Goal: Transaction & Acquisition: Purchase product/service

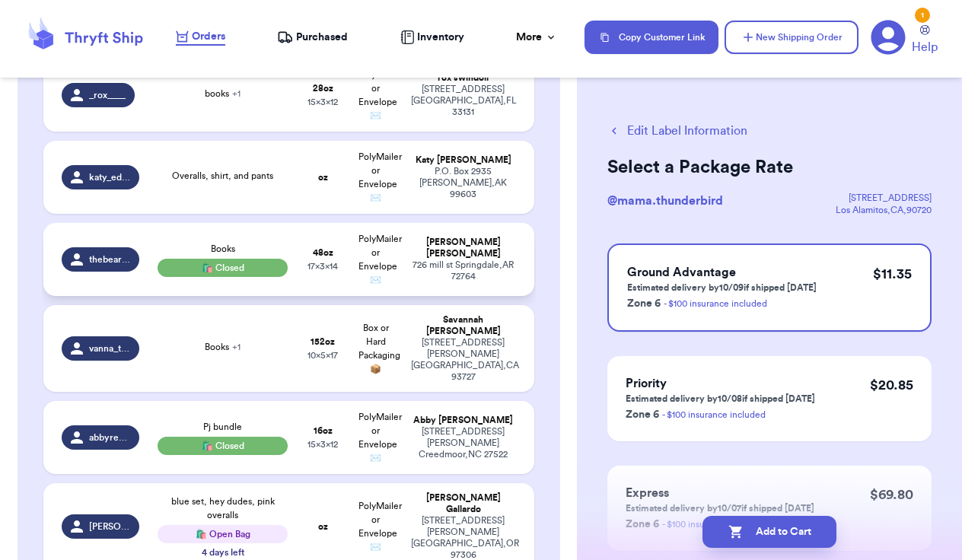
scroll to position [589, 0]
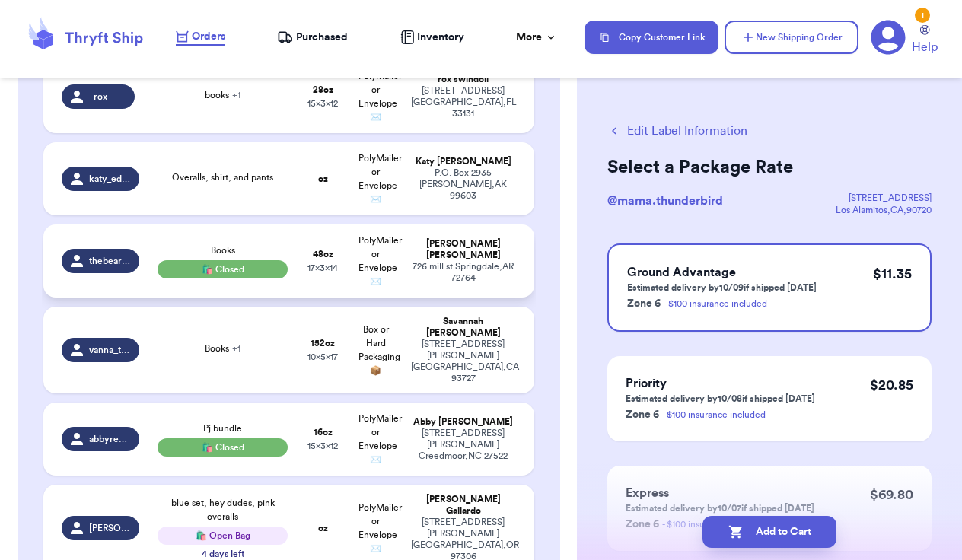
click at [364, 224] on td "PolyMailer or Envelope ✉️" at bounding box center [375, 260] width 53 height 73
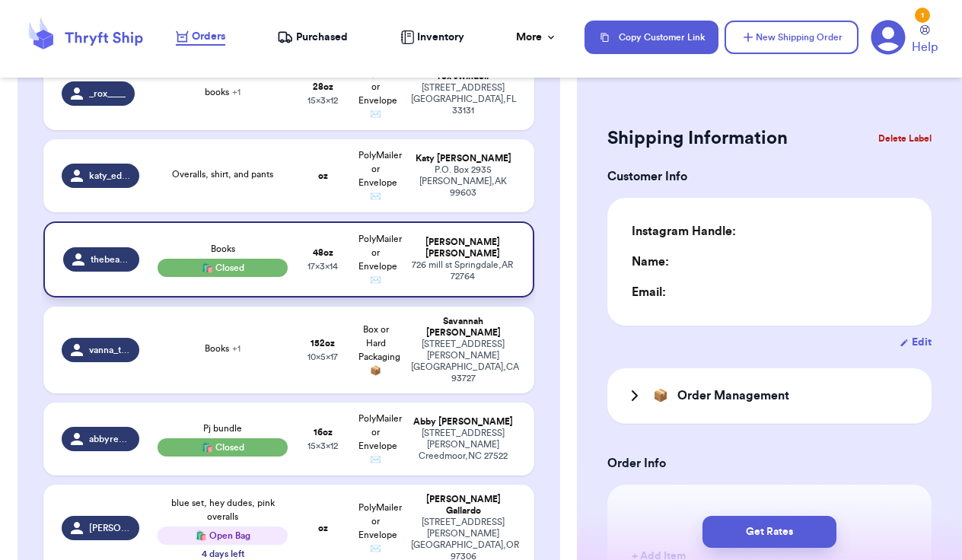
type input "3"
type input "0"
type input "14"
type input "17"
type input "0"
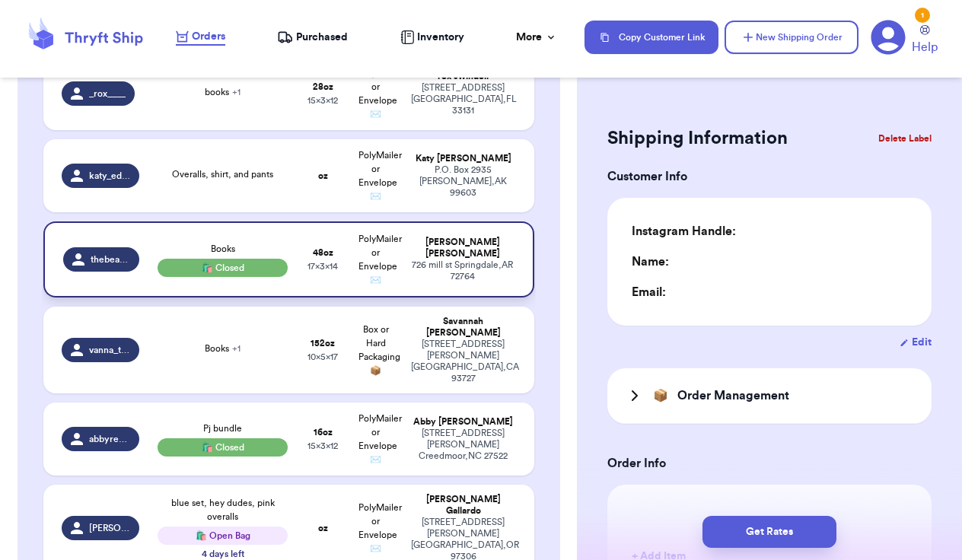
type input "0"
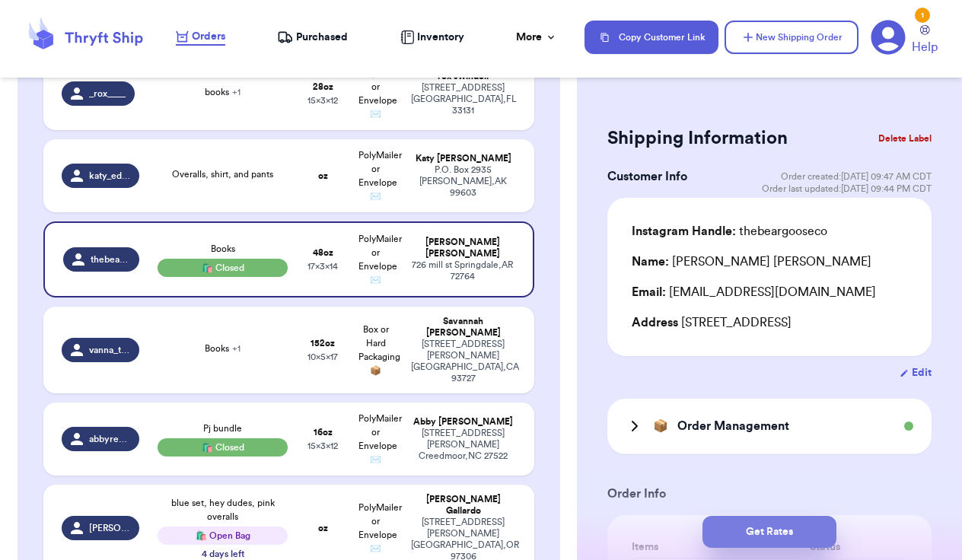
click at [804, 533] on button "Get Rates" at bounding box center [769, 532] width 134 height 32
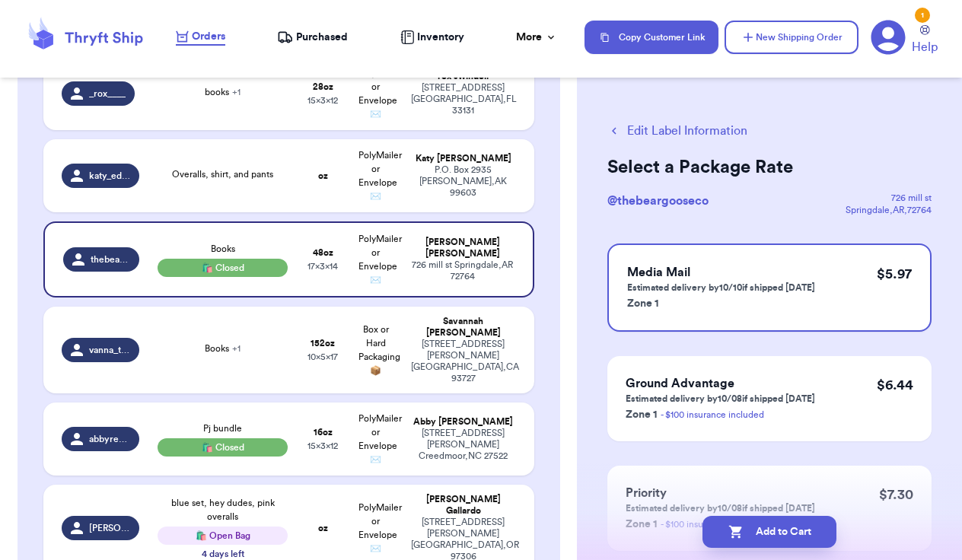
click at [804, 533] on button "Add to Cart" at bounding box center [769, 532] width 134 height 32
checkbox input "true"
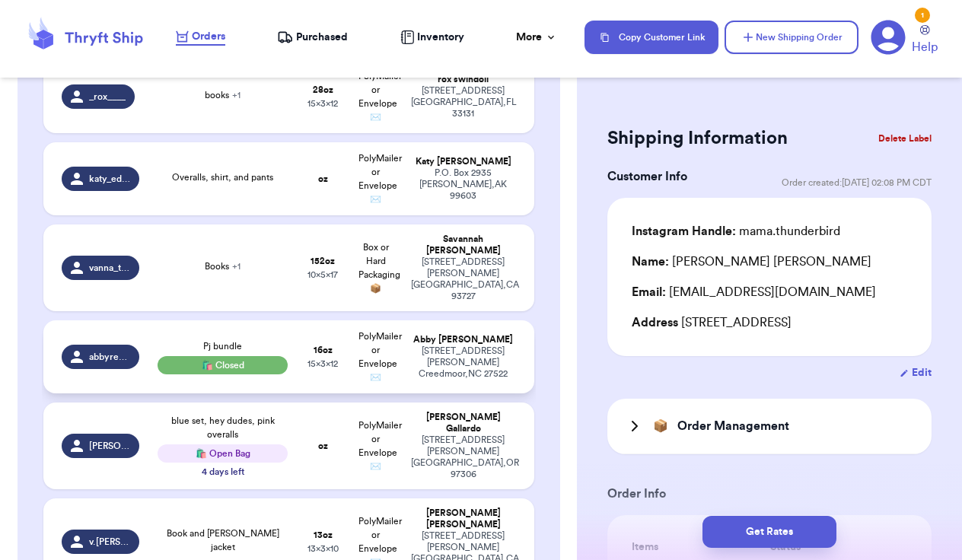
click at [491, 345] on div "702 Forrest Ln Creedmoor , NC 27522" at bounding box center [463, 362] width 104 height 34
type input "Pj bundle"
type input "0"
type input "16"
type input "12"
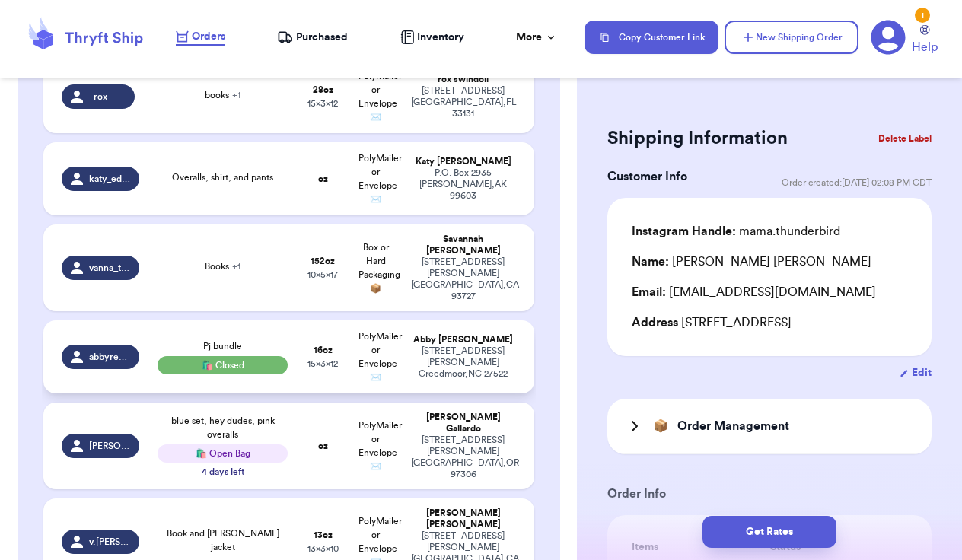
type input "15"
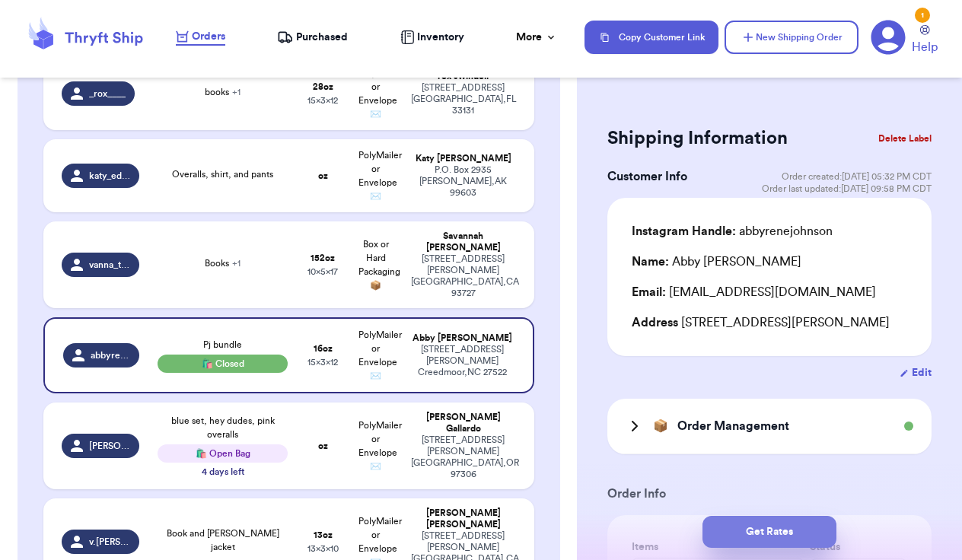
click at [770, 539] on button "Get Rates" at bounding box center [769, 532] width 134 height 32
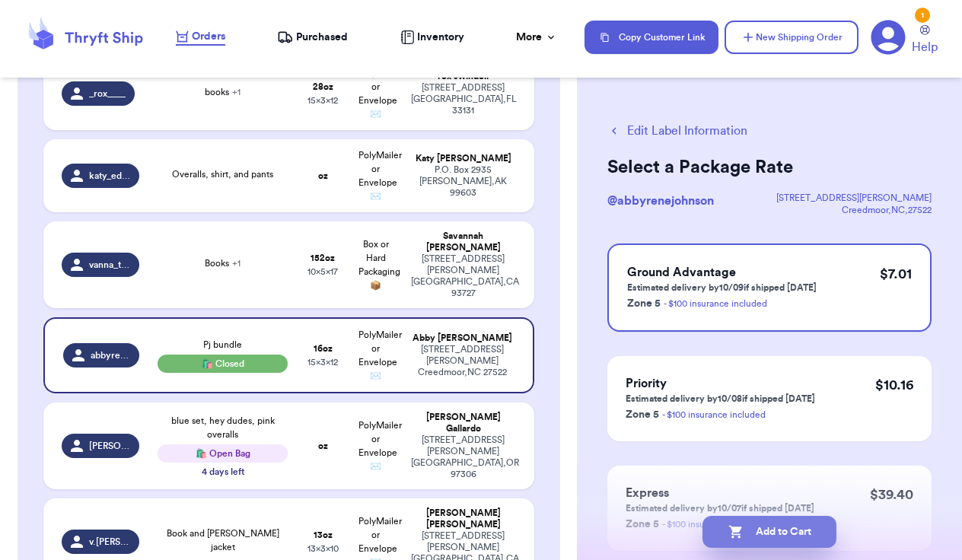
click at [770, 528] on button "Add to Cart" at bounding box center [769, 532] width 134 height 32
checkbox input "true"
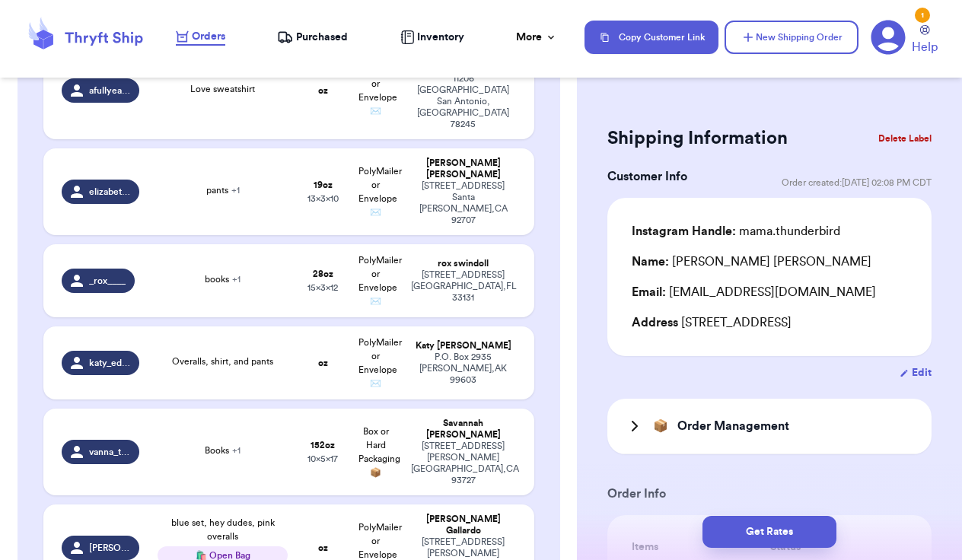
scroll to position [412, 0]
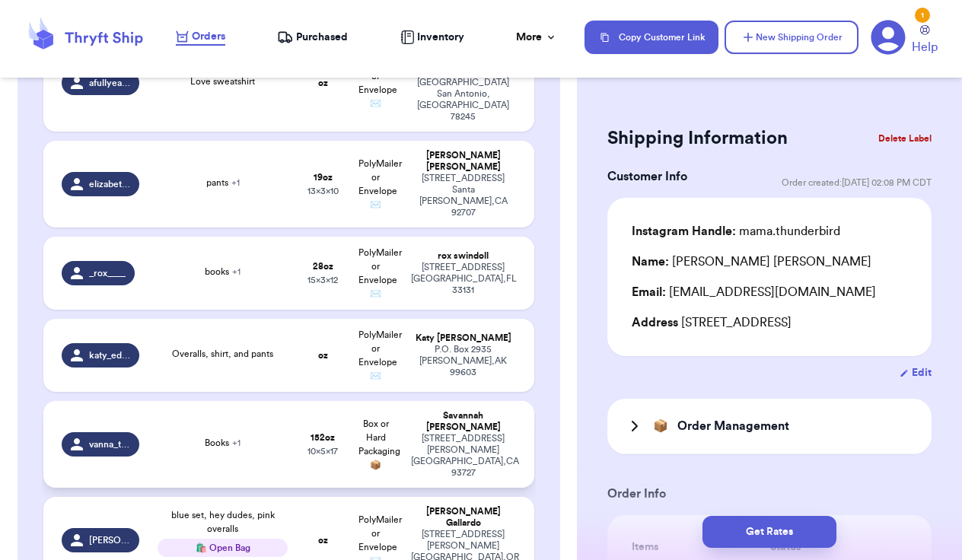
click at [467, 410] on div "Savannah Rodriguez" at bounding box center [463, 421] width 104 height 23
type input "Books"
type input "9"
type input "8"
type input "17"
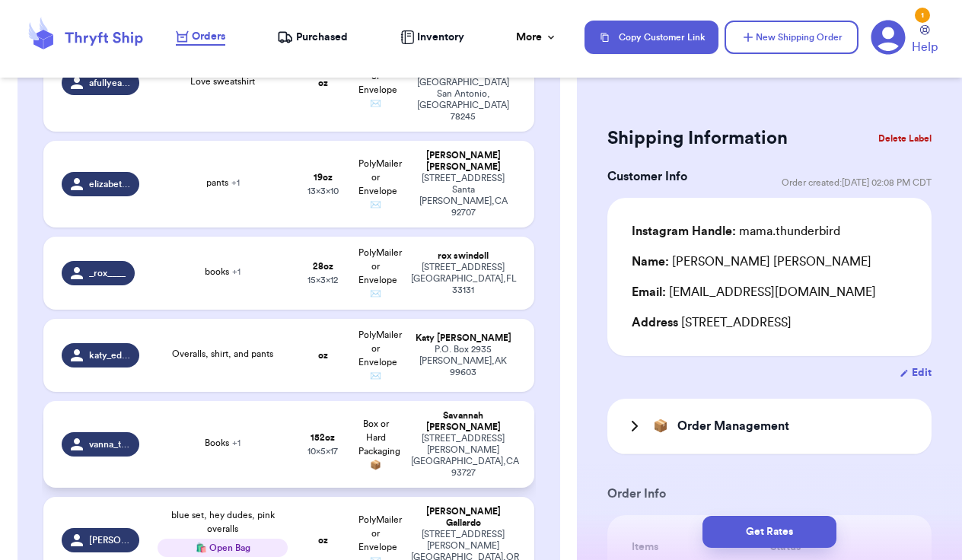
type input "10"
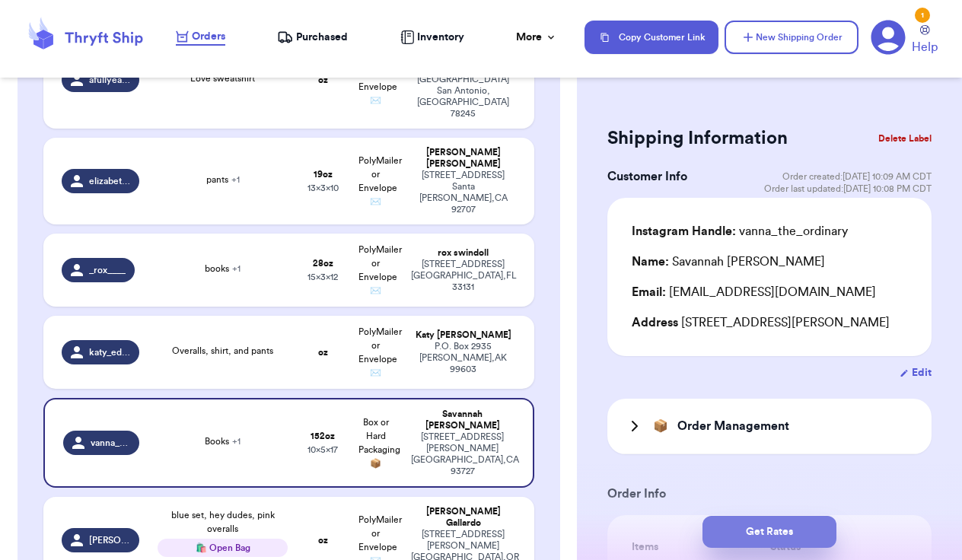
click at [749, 527] on button "Get Rates" at bounding box center [769, 532] width 134 height 32
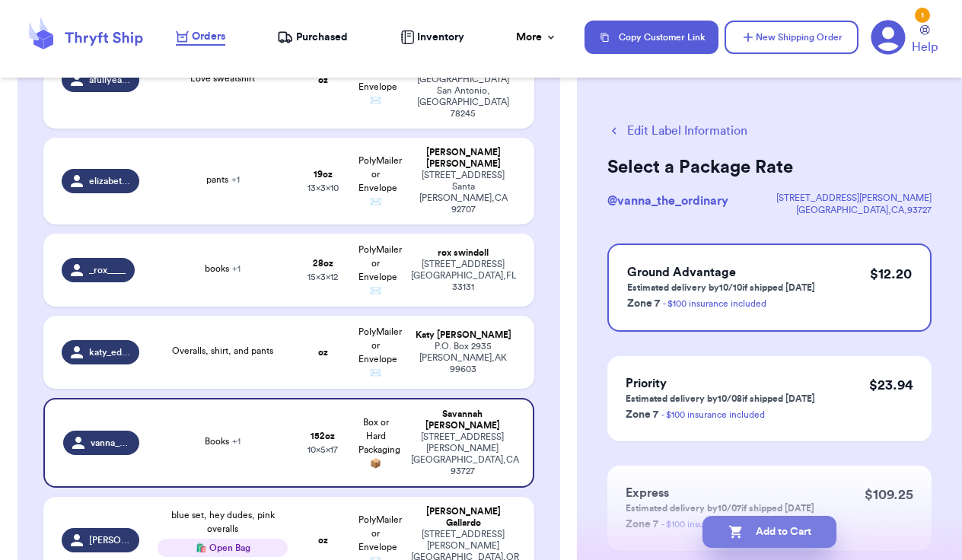
click at [769, 528] on button "Add to Cart" at bounding box center [769, 532] width 134 height 32
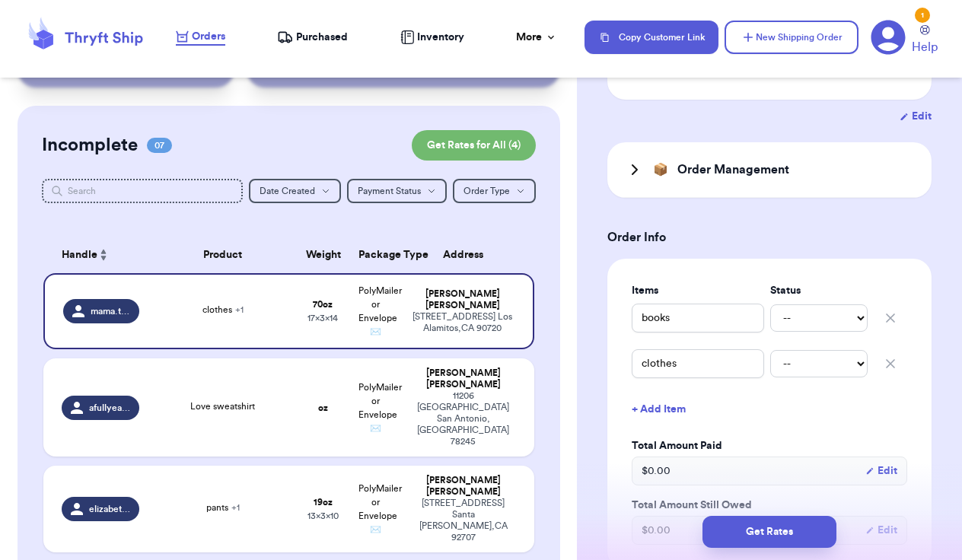
scroll to position [84, 0]
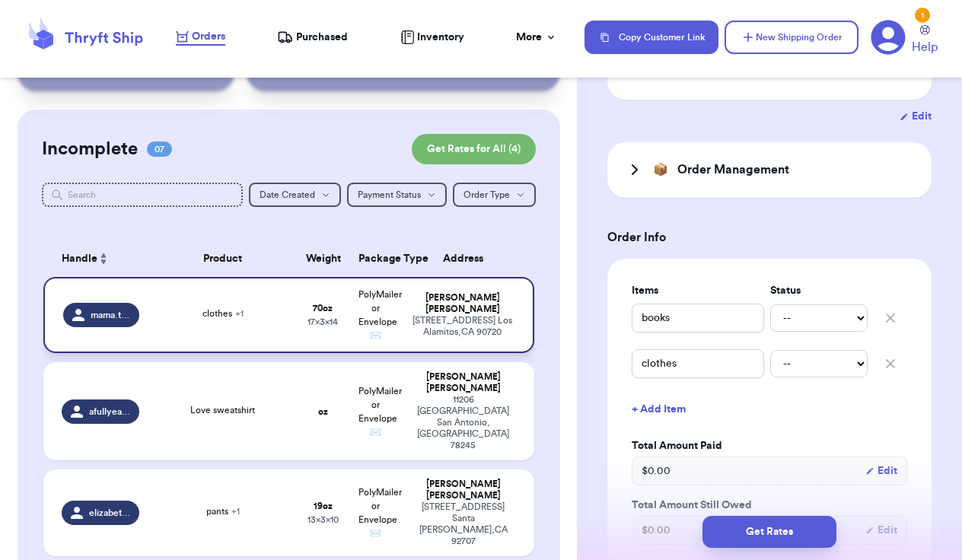
click at [460, 315] on div "Vanessa Lyman" at bounding box center [462, 303] width 103 height 23
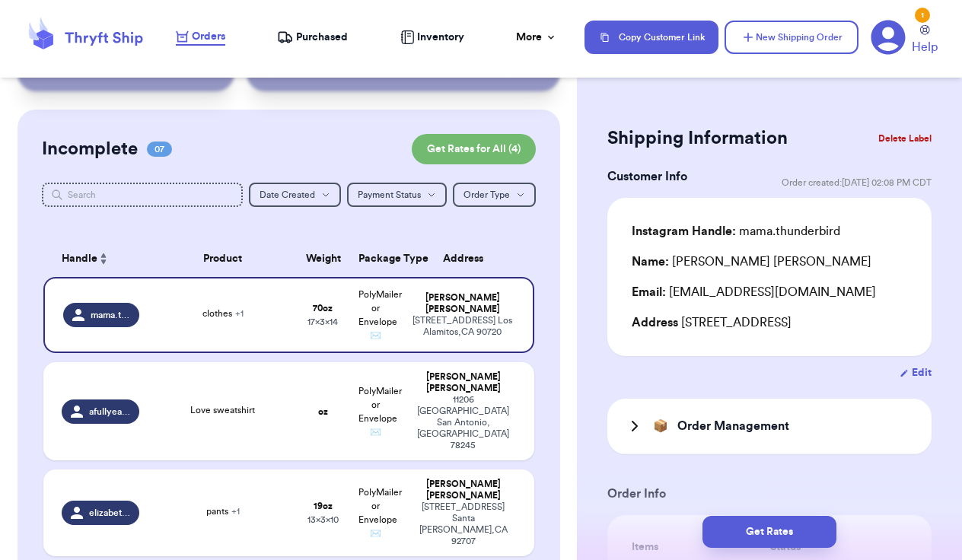
scroll to position [0, 0]
click at [788, 526] on button "Get Rates" at bounding box center [769, 532] width 134 height 32
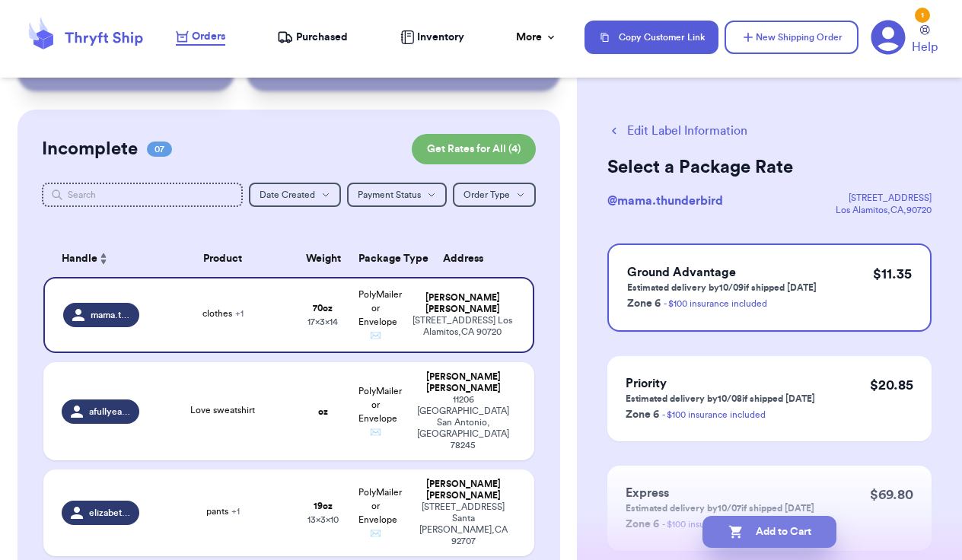
click at [788, 531] on button "Add to Cart" at bounding box center [769, 532] width 134 height 32
checkbox input "true"
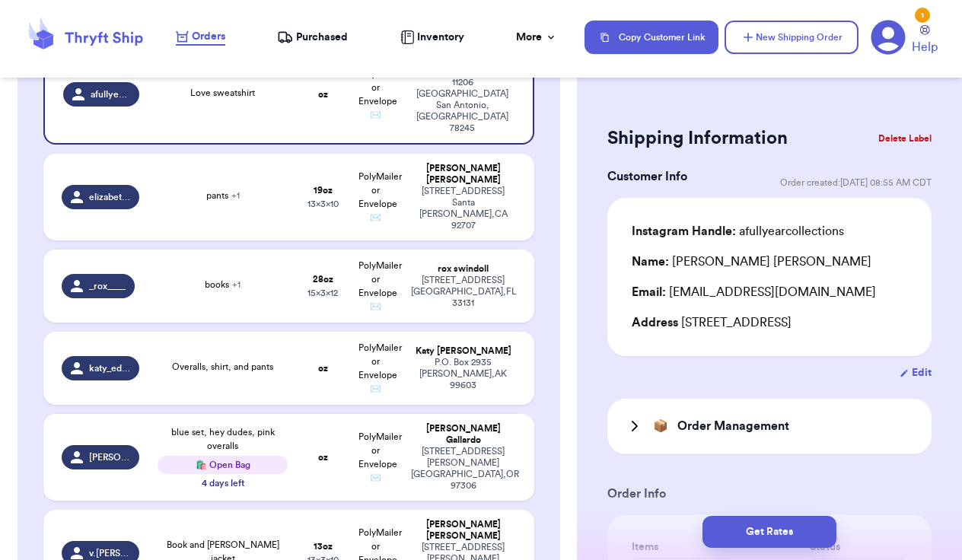
scroll to position [323, 0]
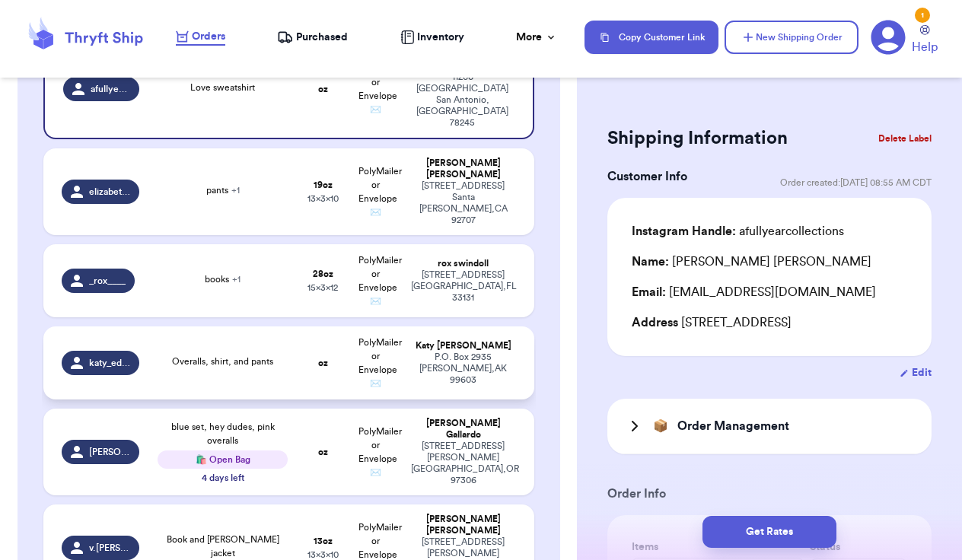
click at [415, 352] on div "P.O. Box 2935 Homer , AK 99603" at bounding box center [463, 369] width 104 height 34
type input "Overalls, shirt, and pants"
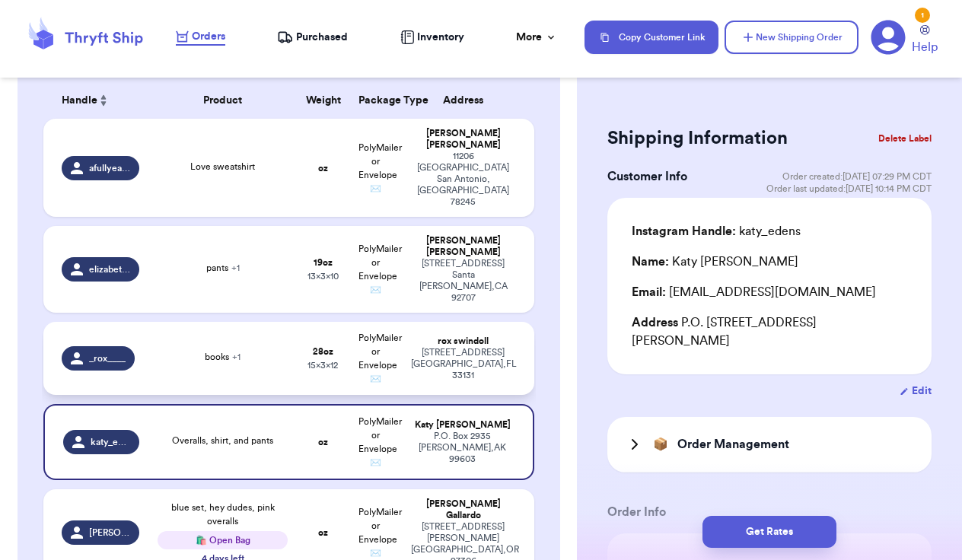
scroll to position [237, 0]
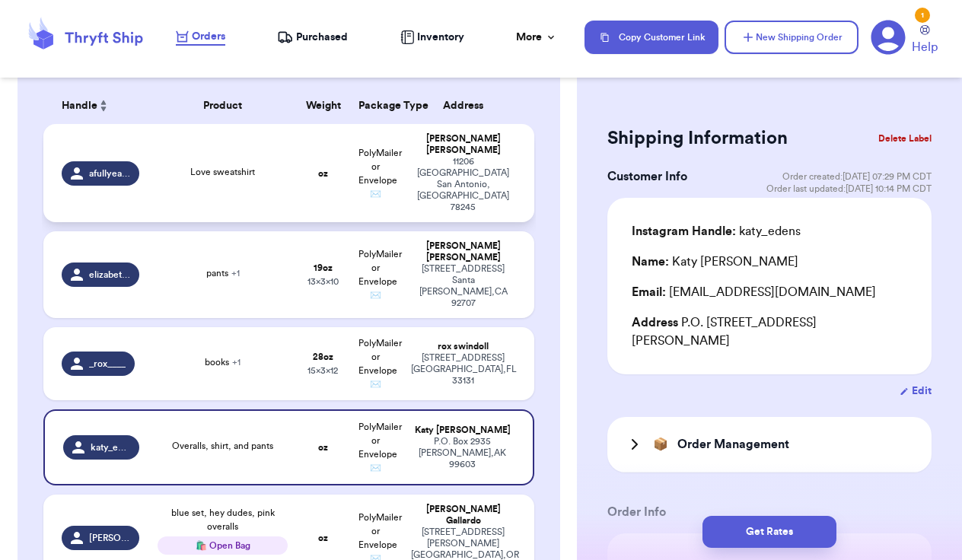
click at [254, 167] on span "Love sweatshirt" at bounding box center [222, 171] width 65 height 9
type input "Love sweatshirt"
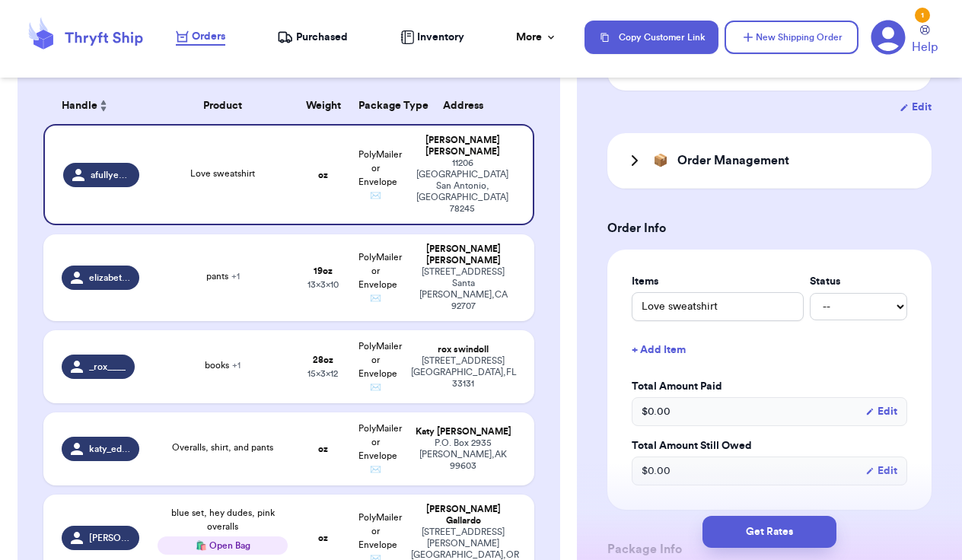
scroll to position [282, 0]
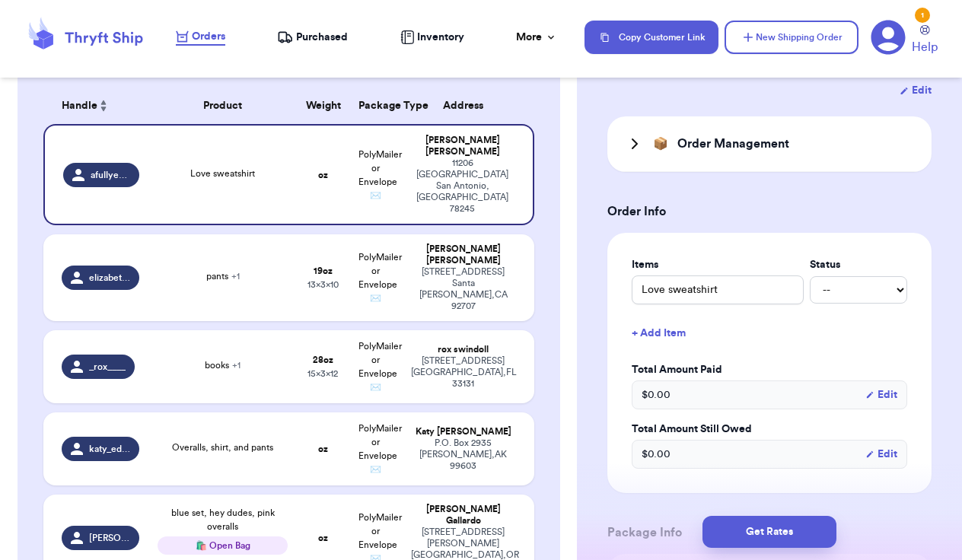
click at [637, 337] on button "+ Add Item" at bounding box center [770, 333] width 288 height 33
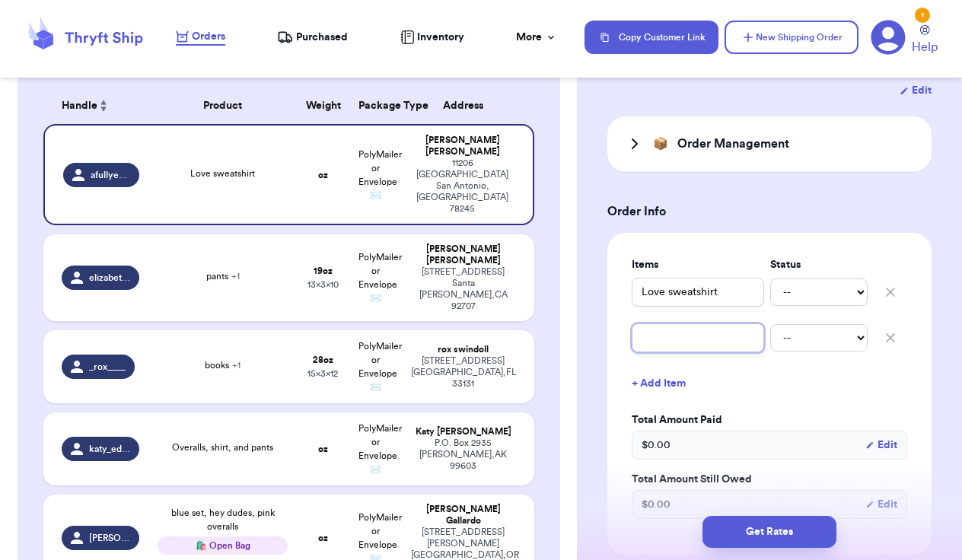
click at [666, 340] on input "text" at bounding box center [698, 337] width 132 height 29
type input "g"
type input "go"
type input "gol"
type input "golf"
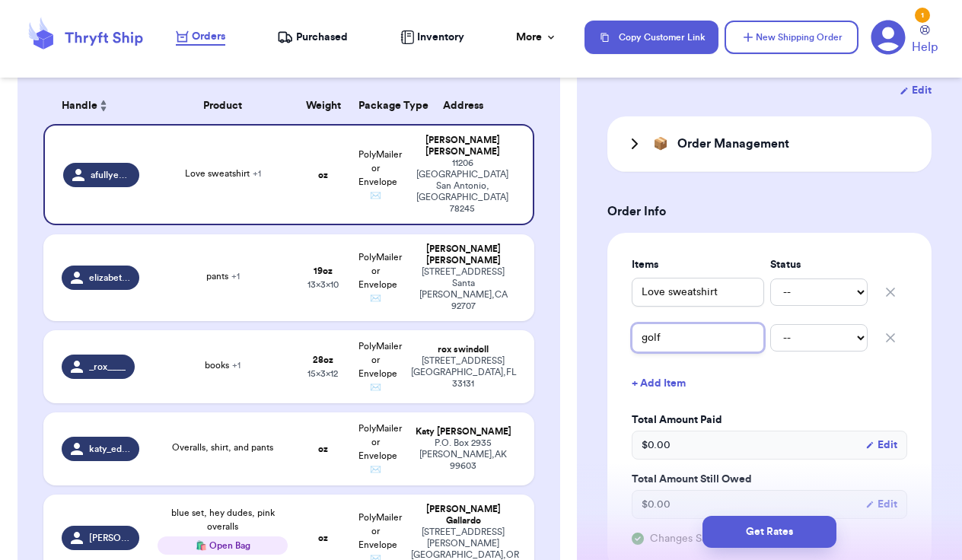
type input "golf"
type input "golf s"
type input "golf sj"
type input "golf s"
type input "golf sh"
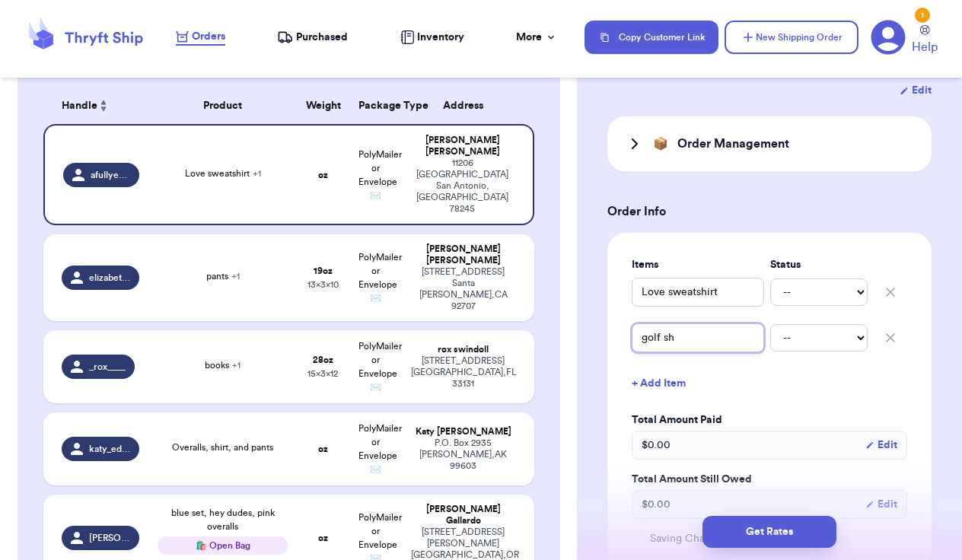
type input "golf shi"
type input "golf shir"
type input "golf shirt"
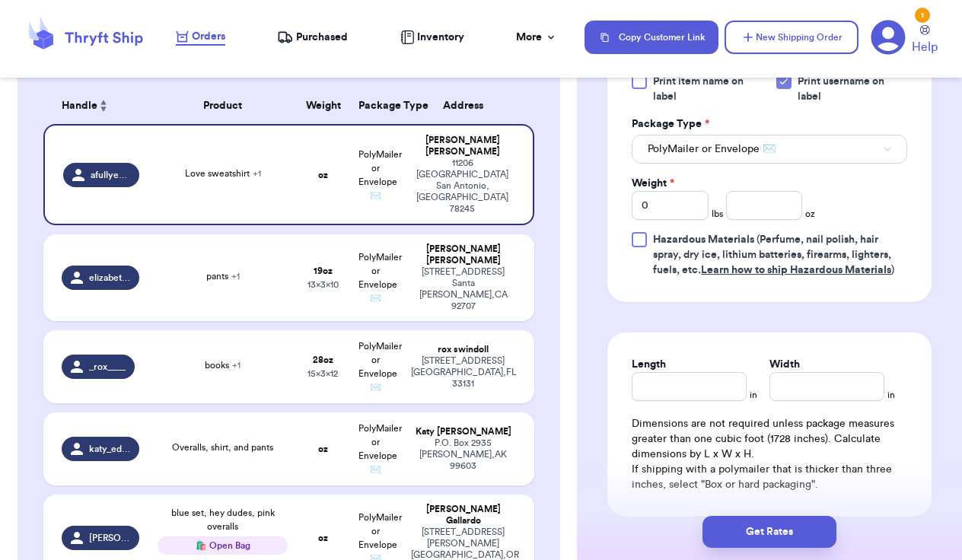
scroll to position [866, 0]
type input "golf shirt"
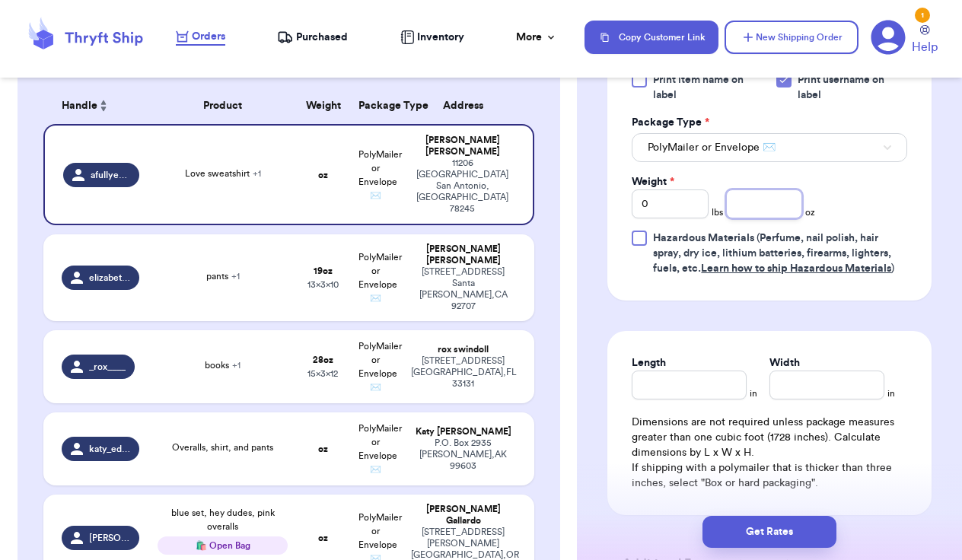
click at [768, 202] on input "number" at bounding box center [764, 203] width 77 height 29
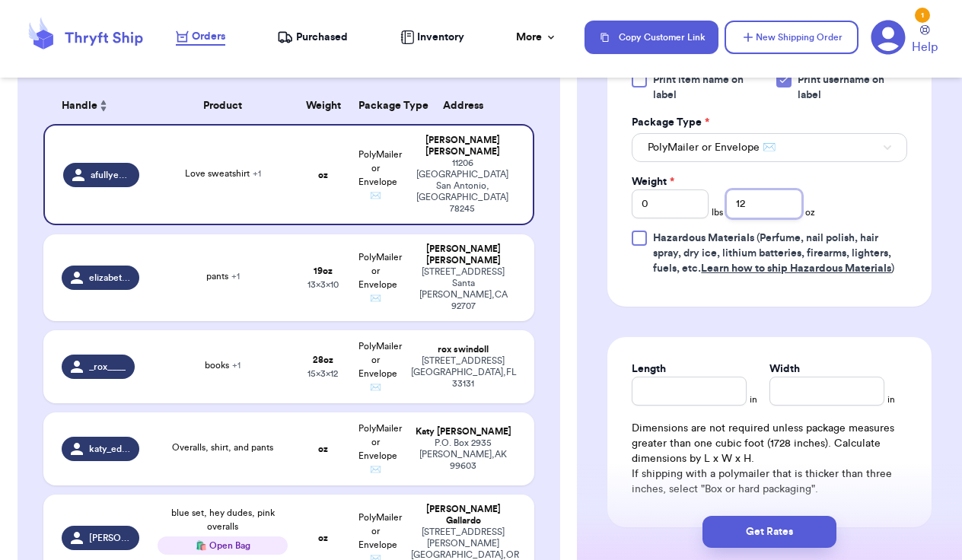
type input "12"
click at [705, 400] on input "Length" at bounding box center [689, 391] width 115 height 29
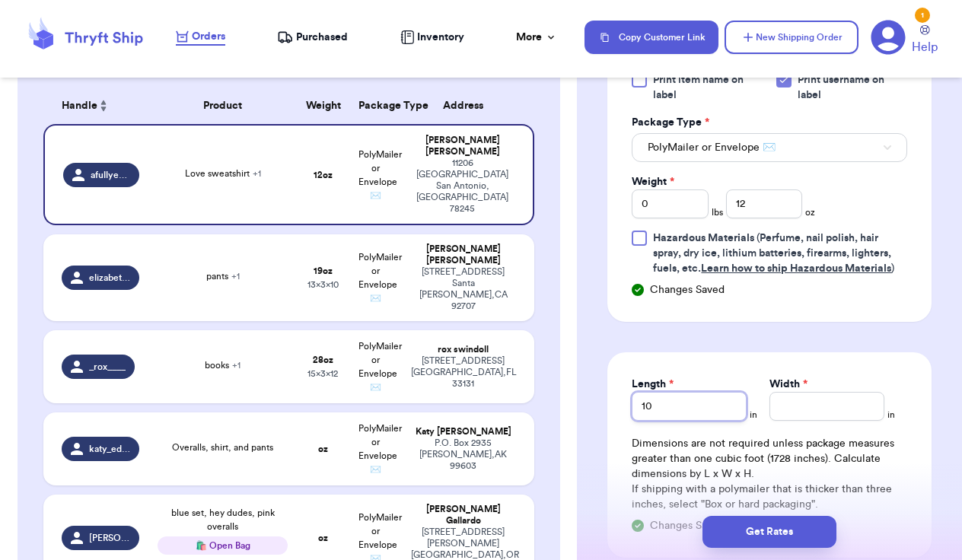
type input "10"
click at [808, 411] on input "Width *" at bounding box center [826, 406] width 115 height 29
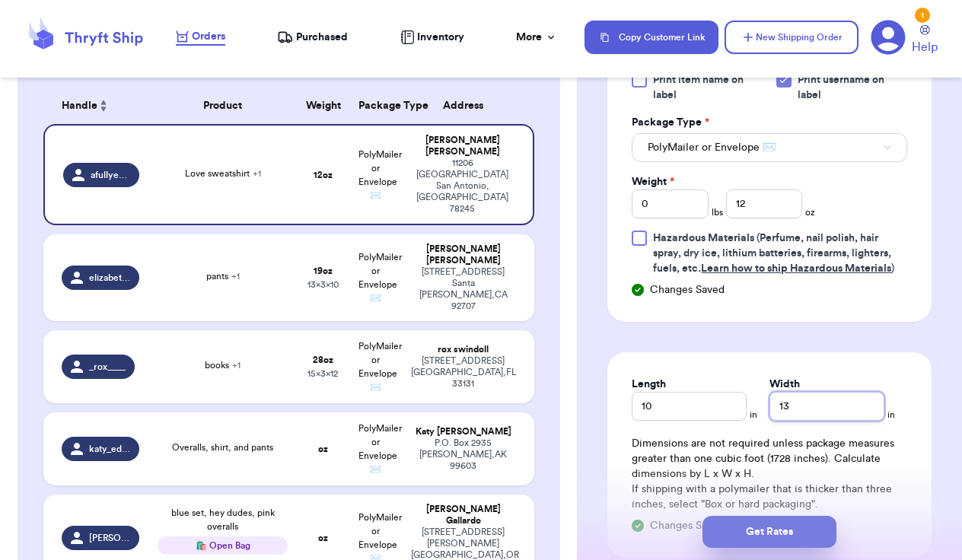
type input "13"
click at [796, 536] on button "Get Rates" at bounding box center [769, 532] width 134 height 32
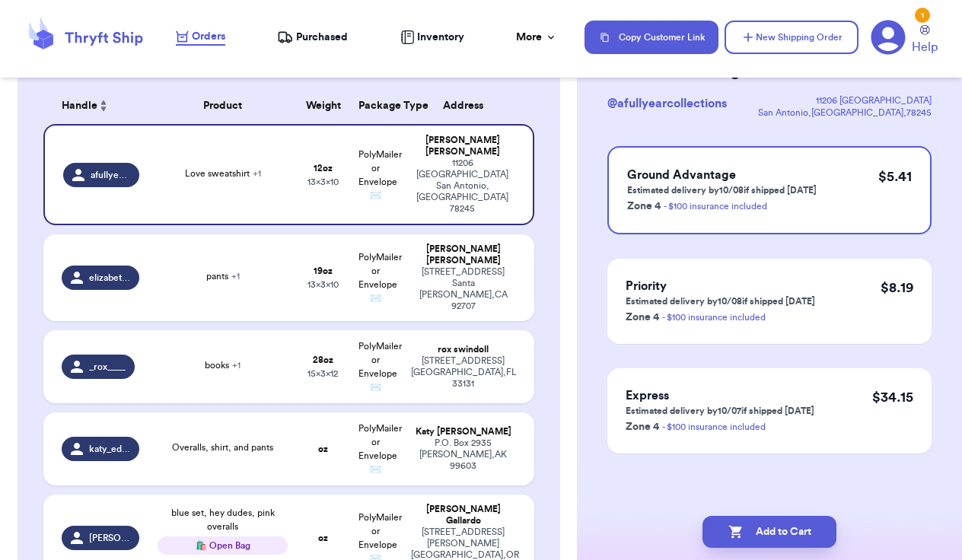
scroll to position [0, 0]
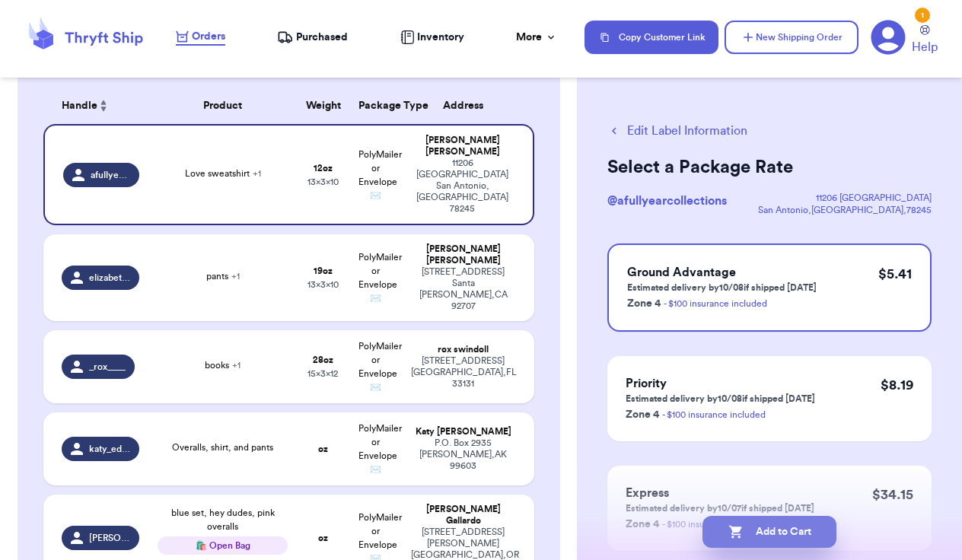
click at [796, 536] on button "Add to Cart" at bounding box center [769, 532] width 134 height 32
checkbox input "true"
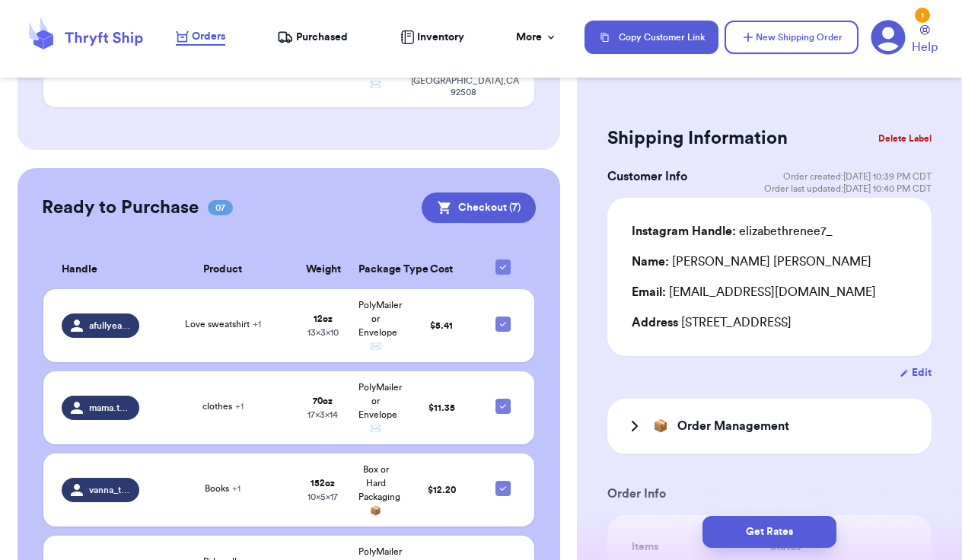
scroll to position [696, 0]
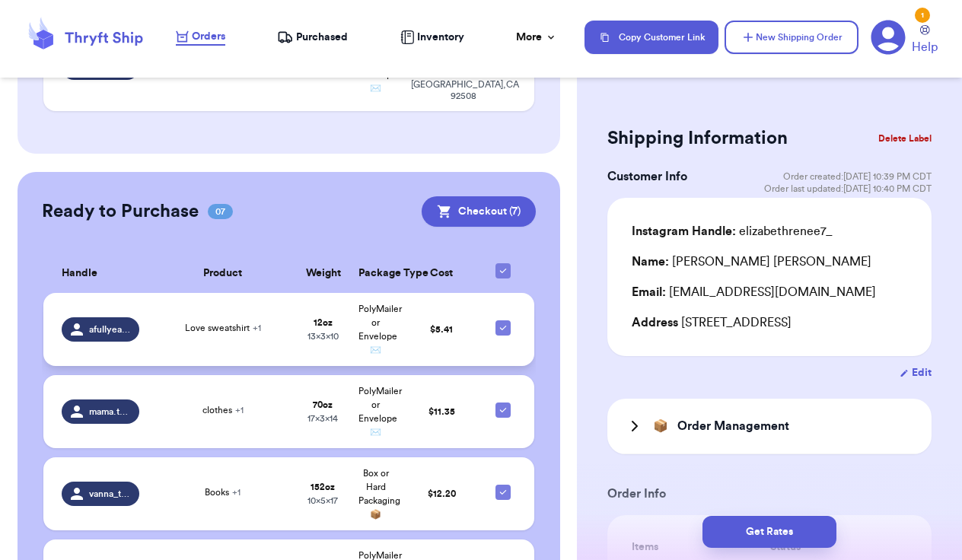
click at [505, 322] on icon at bounding box center [503, 328] width 12 height 12
click at [503, 320] on input "checkbox" at bounding box center [502, 320] width 1 height 1
checkbox input "false"
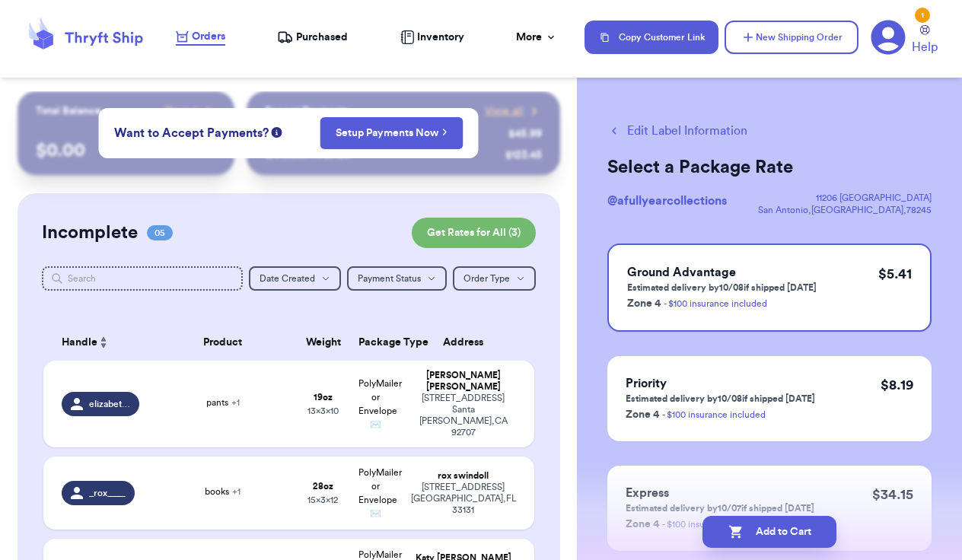
scroll to position [0, 0]
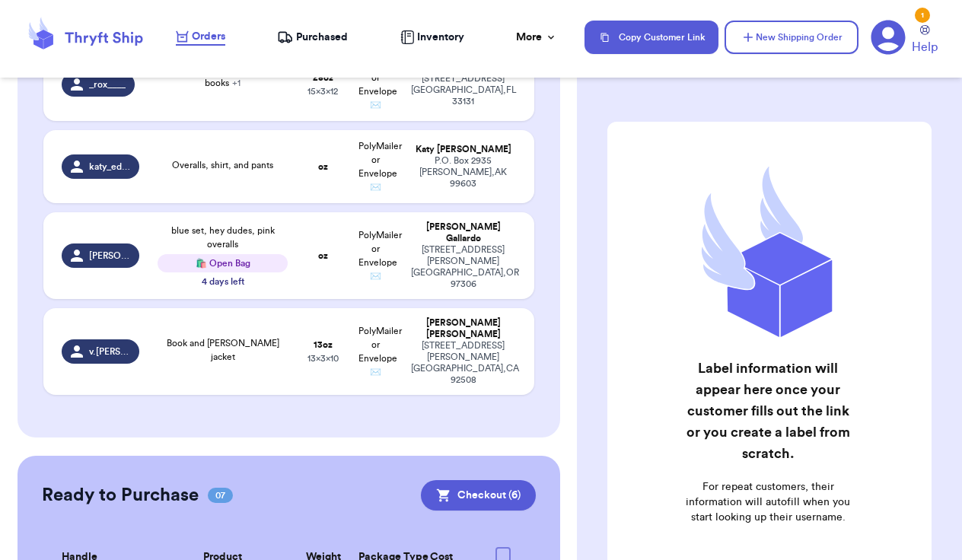
scroll to position [419, 0]
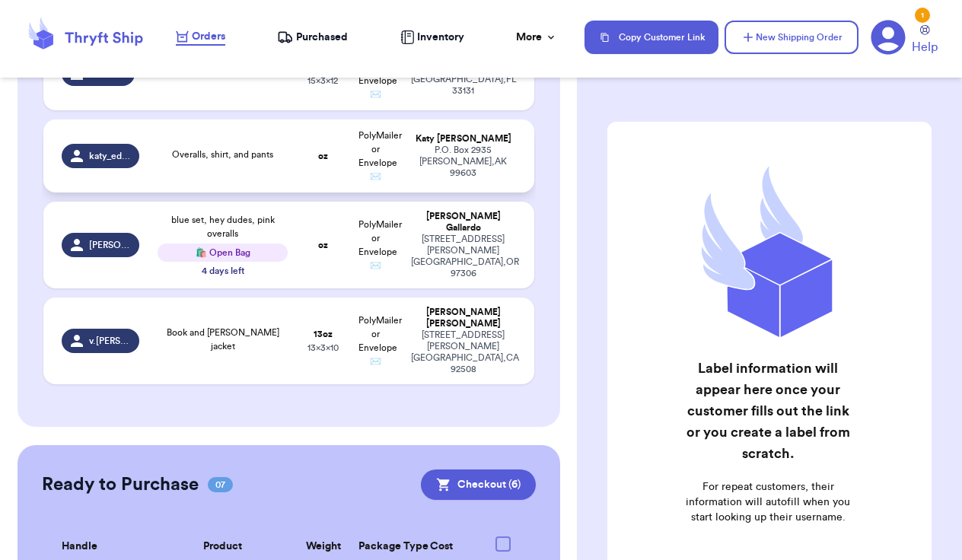
click at [396, 154] on td "PolyMailer or Envelope ✉️" at bounding box center [375, 155] width 53 height 73
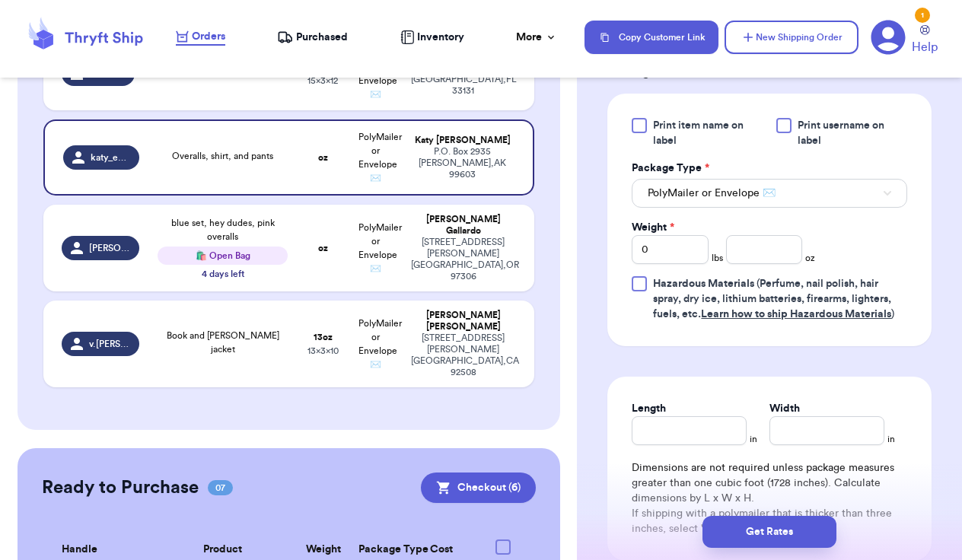
scroll to position [758, 0]
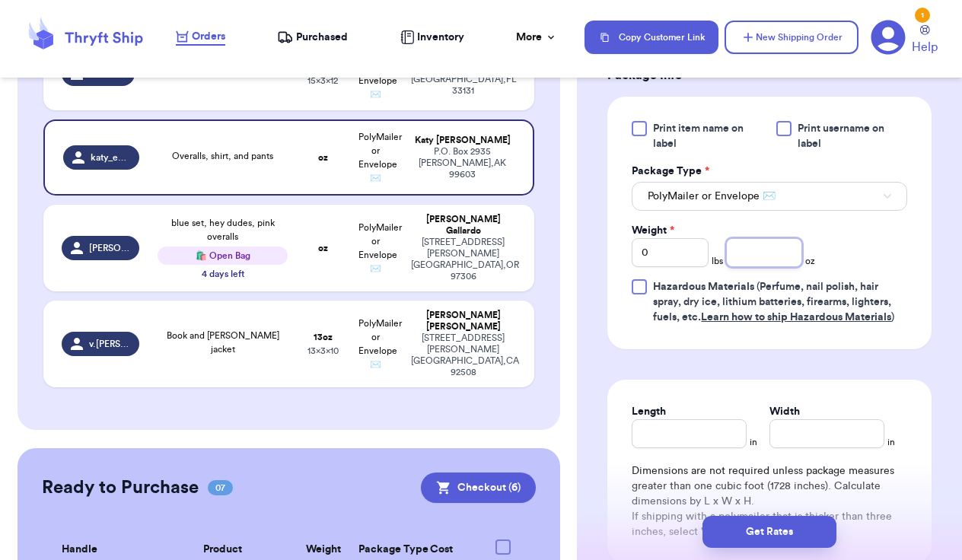
click at [755, 239] on input "number" at bounding box center [764, 252] width 77 height 29
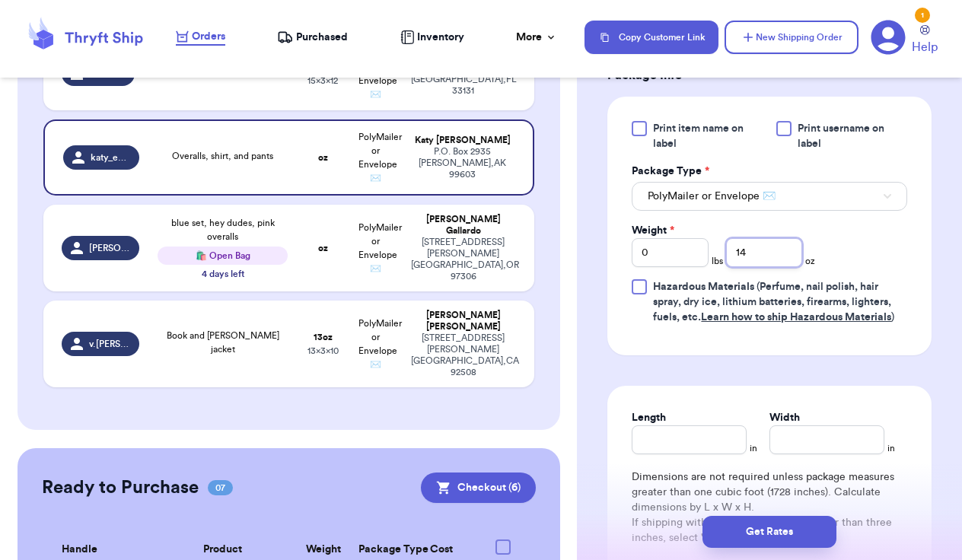
type input "14"
click at [698, 428] on input "Length" at bounding box center [689, 439] width 115 height 29
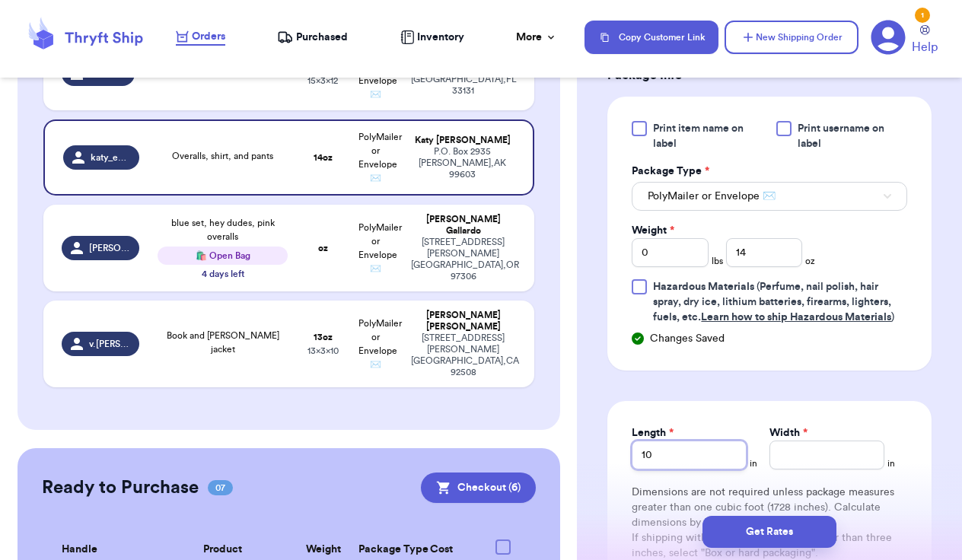
type input "10"
click at [799, 450] on input "Width *" at bounding box center [826, 455] width 115 height 29
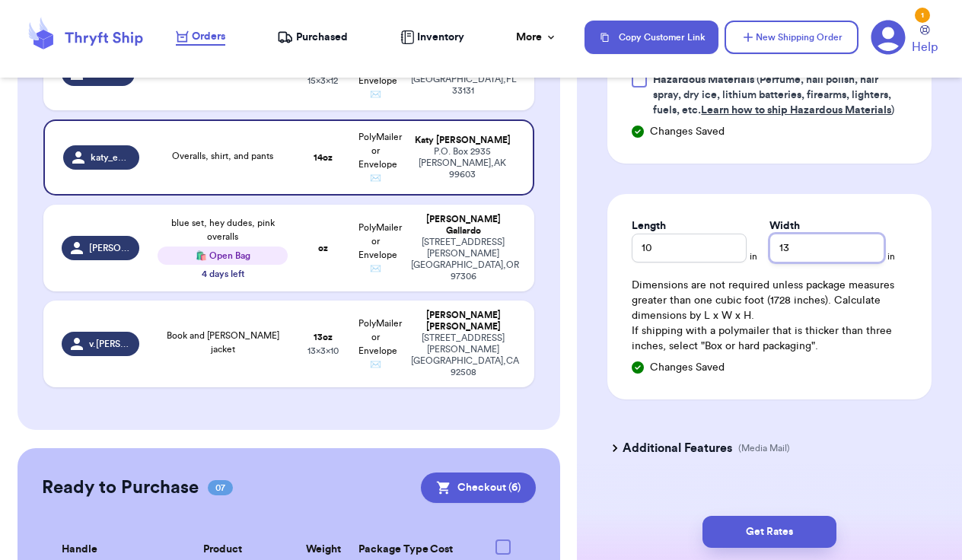
scroll to position [973, 0]
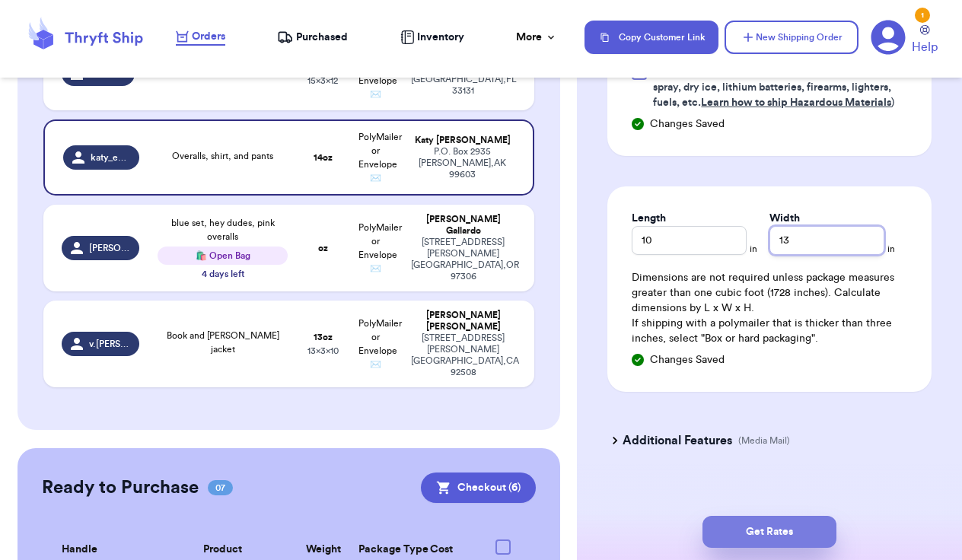
type input "13"
click at [789, 535] on button "Get Rates" at bounding box center [769, 532] width 134 height 32
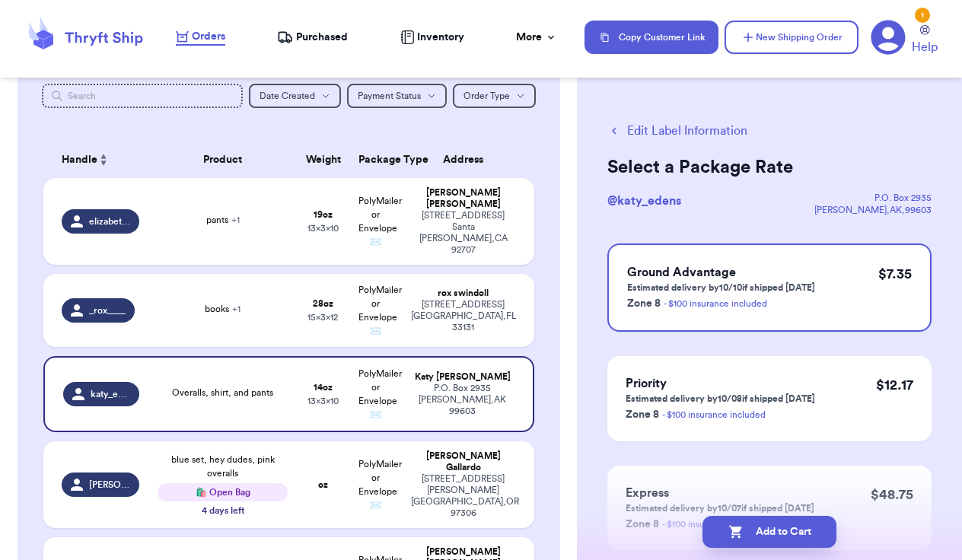
scroll to position [183, 0]
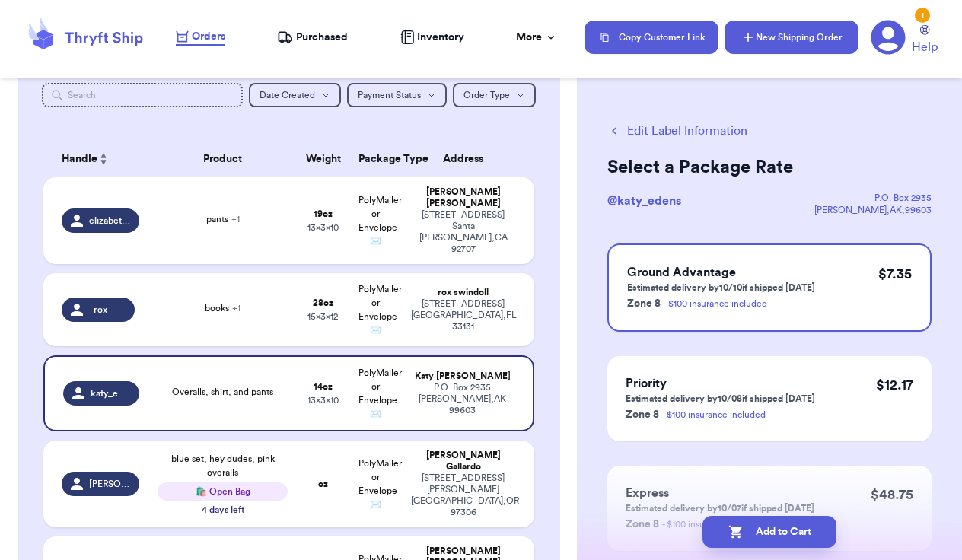
click at [804, 41] on button "New Shipping Order" at bounding box center [791, 37] width 134 height 33
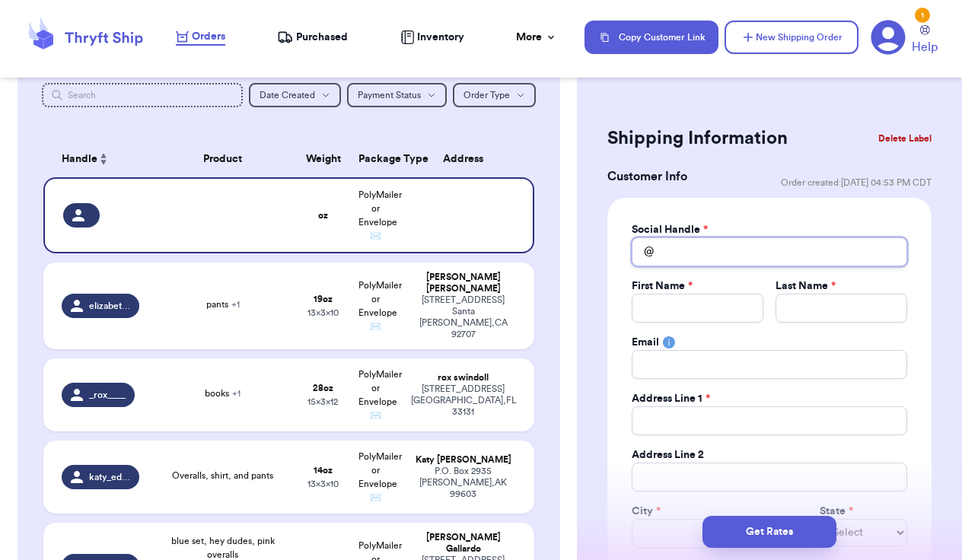
click at [712, 242] on input "Total Amount Paid" at bounding box center [769, 251] width 275 height 29
type input "r"
type input "ri"
type input "rit"
type input "rita"
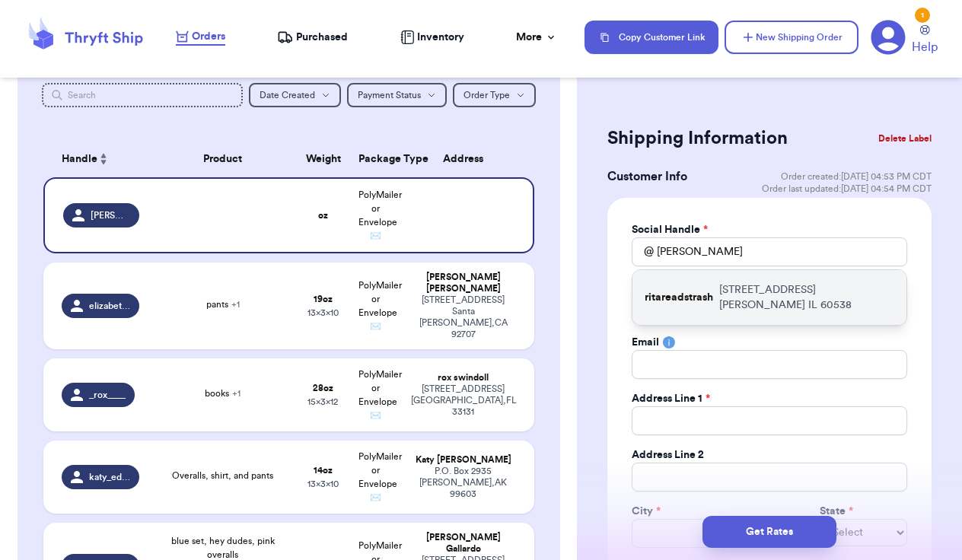
click at [708, 300] on p "ritareadstrash" at bounding box center [679, 297] width 68 height 15
type input "ritareadstrash"
type input "[PERSON_NAME]"
type input "Coronado"
type input "[EMAIL_ADDRESS][DOMAIN_NAME]"
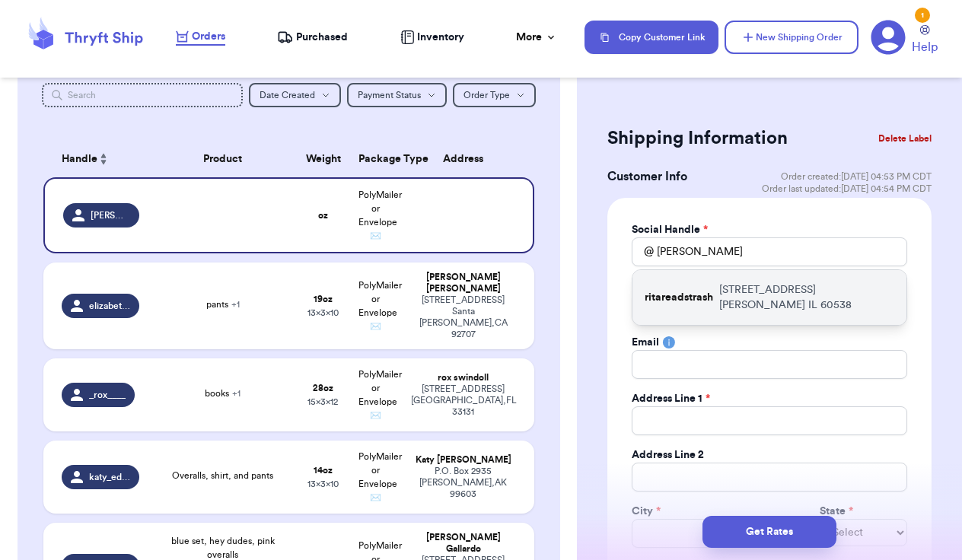
type input "[STREET_ADDRESS]"
type input "[PERSON_NAME]"
select select "IL"
type input "60538"
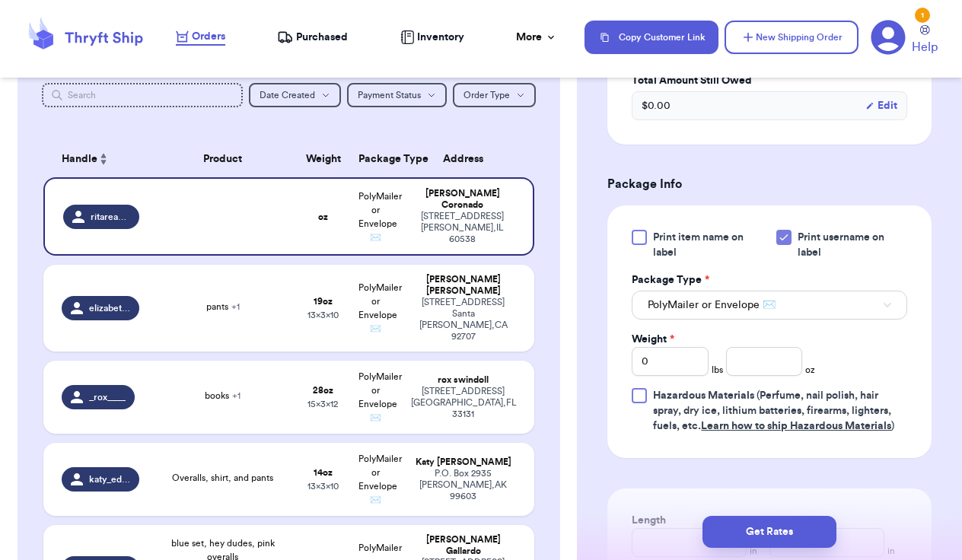
scroll to position [907, 0]
click at [769, 368] on input "number" at bounding box center [764, 360] width 77 height 29
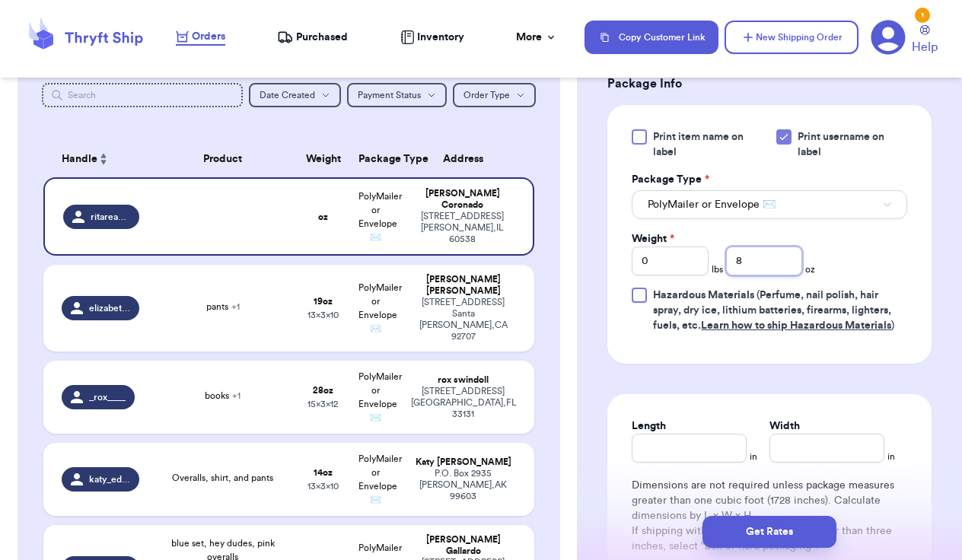
scroll to position [1005, 0]
type input "8"
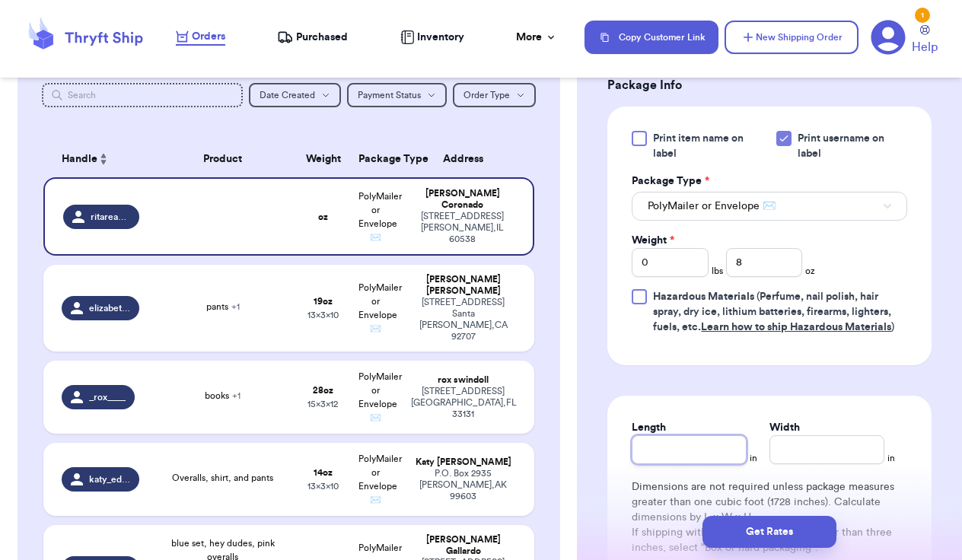
click at [684, 444] on div "Length" at bounding box center [689, 442] width 115 height 44
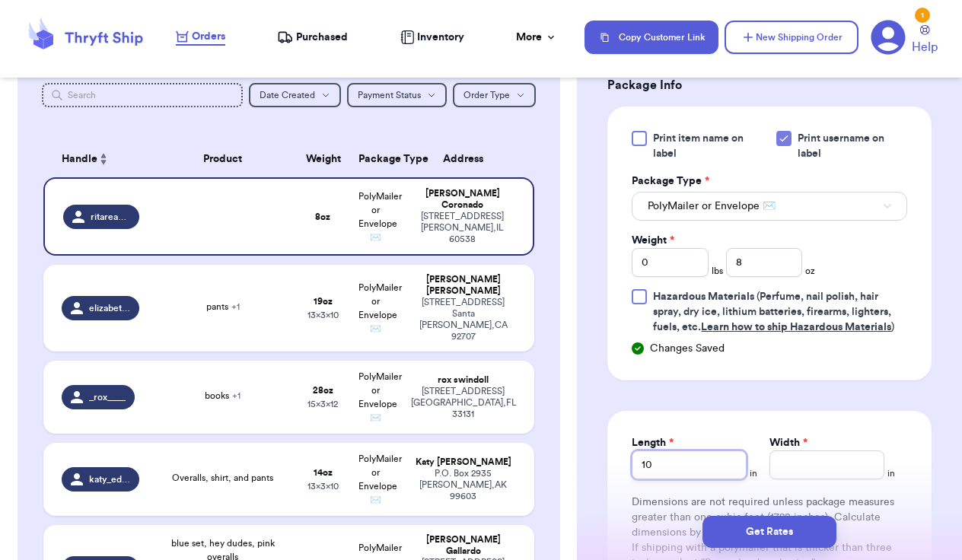
type input "10"
click at [781, 464] on input "Width *" at bounding box center [826, 464] width 115 height 29
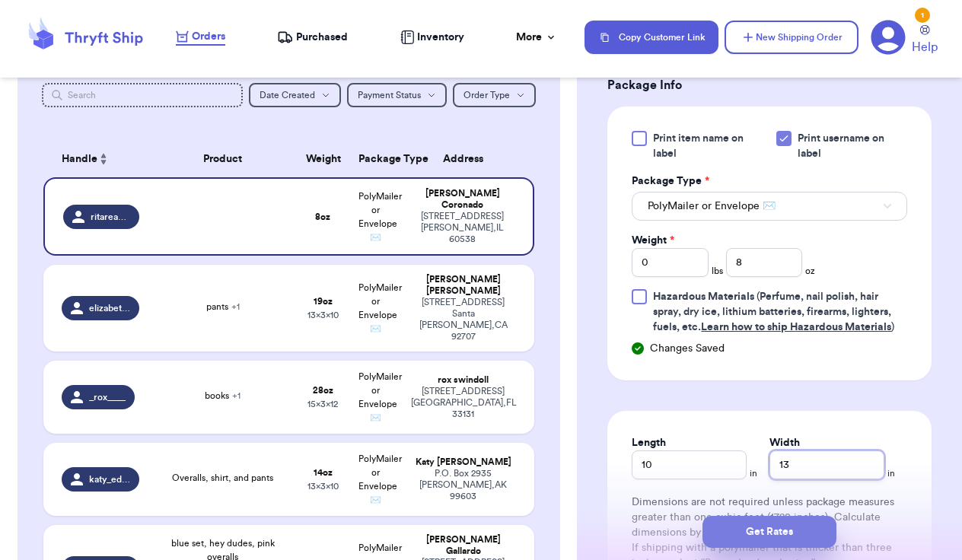
type input "13"
click at [768, 533] on button "Get Rates" at bounding box center [769, 532] width 134 height 32
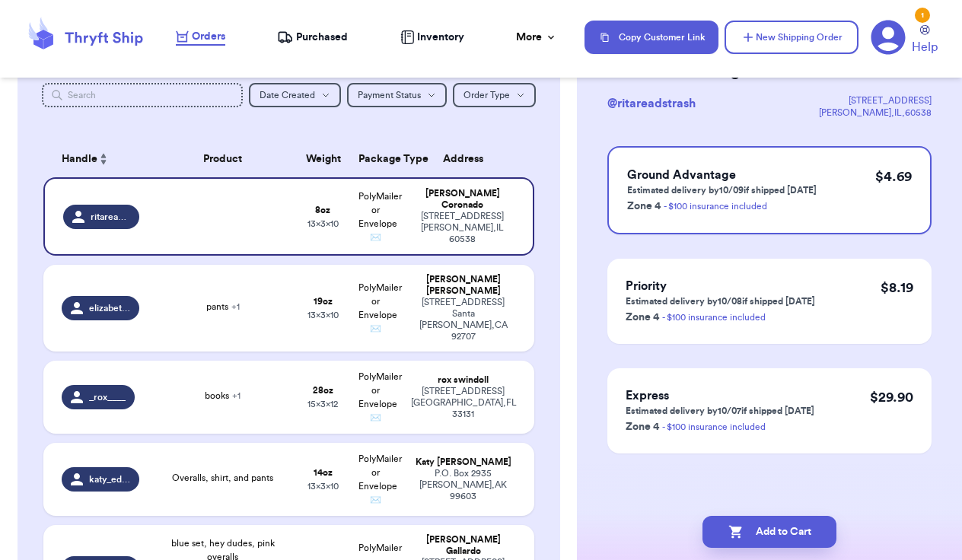
scroll to position [0, 0]
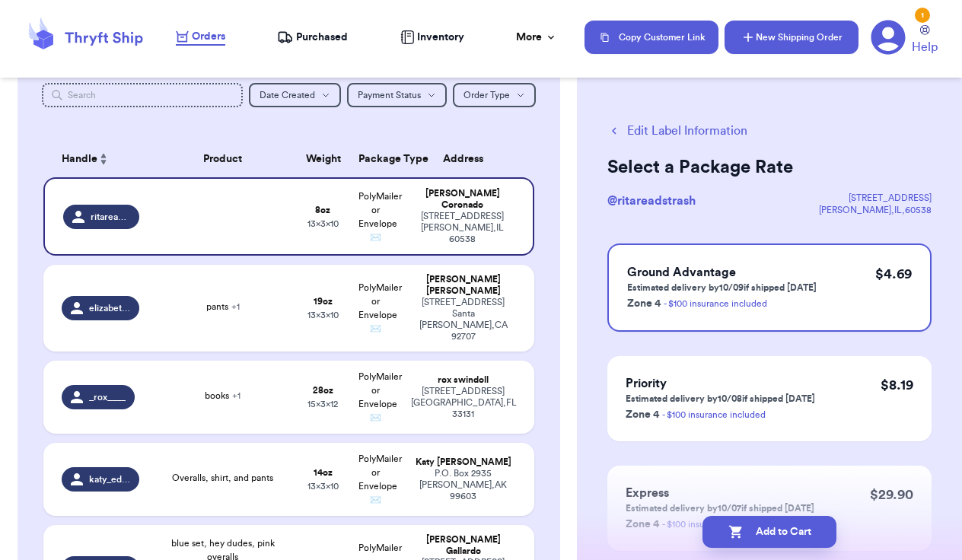
click at [820, 27] on button "New Shipping Order" at bounding box center [791, 37] width 134 height 33
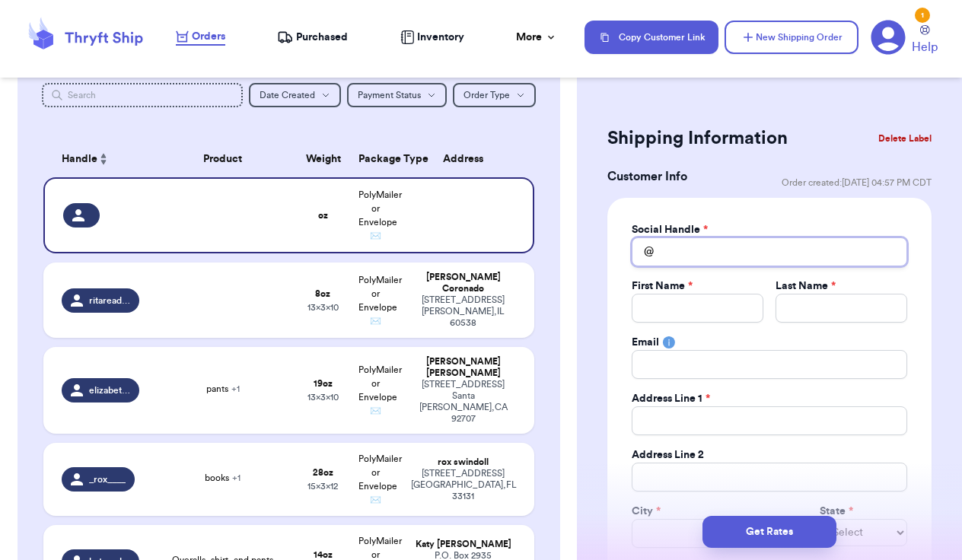
click at [713, 258] on input "Total Amount Paid" at bounding box center [769, 251] width 275 height 29
type input "h"
type input "ha"
type input "han"
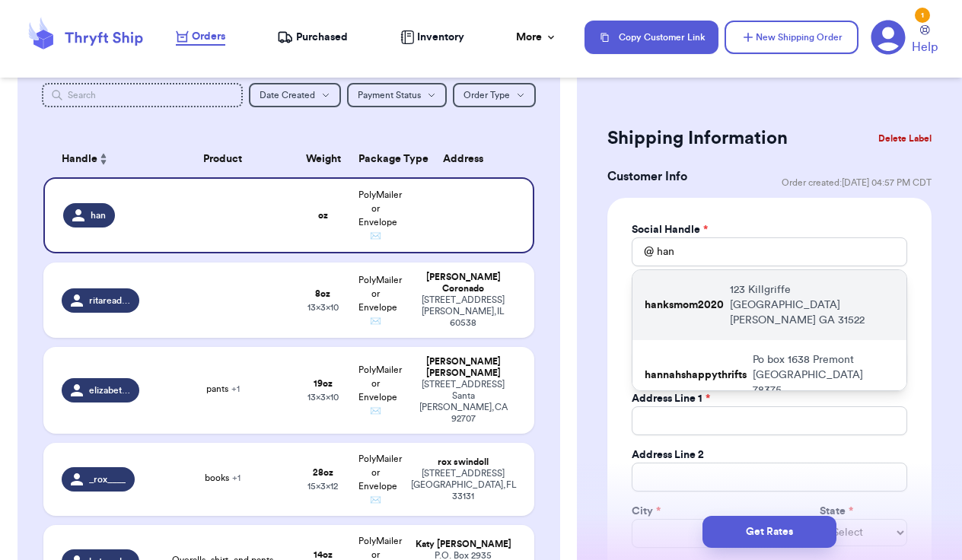
click at [718, 300] on p "hanksmom2020" at bounding box center [684, 305] width 79 height 15
type input "hanksmom2020"
type input "[PERSON_NAME]"
type input "[EMAIL_ADDRESS][DOMAIN_NAME]"
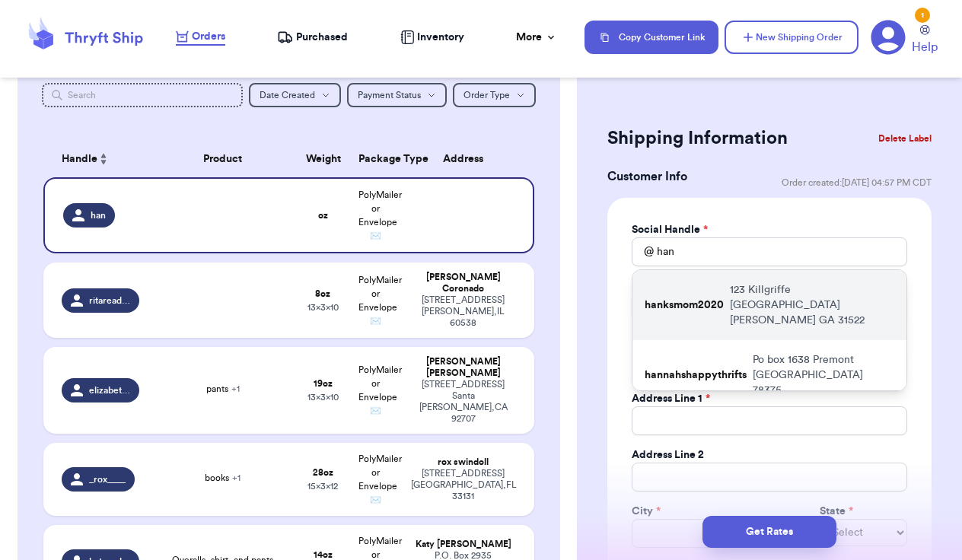
type input "123 Killgriffe"
type input "[GEOGRAPHIC_DATA][PERSON_NAME]"
select select "GA"
type input "31522"
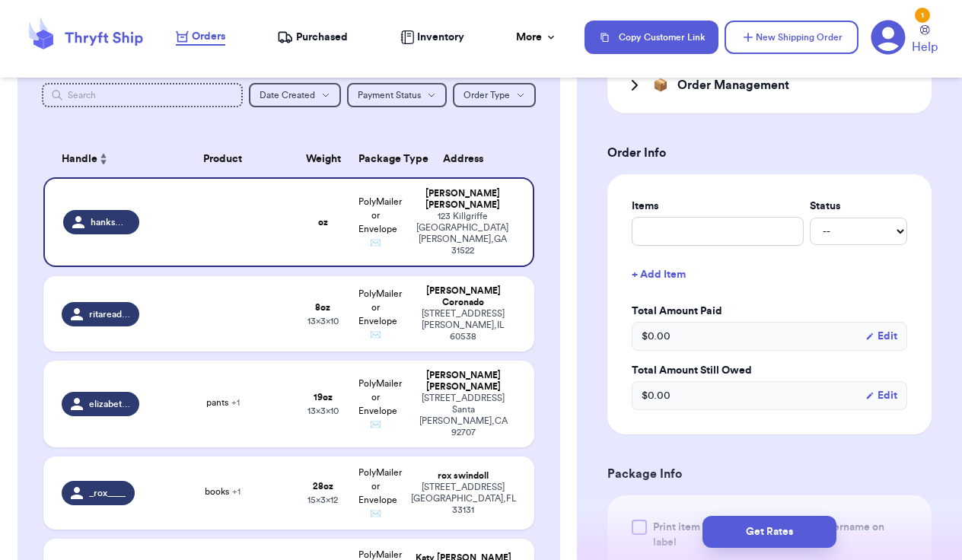
scroll to position [624, 0]
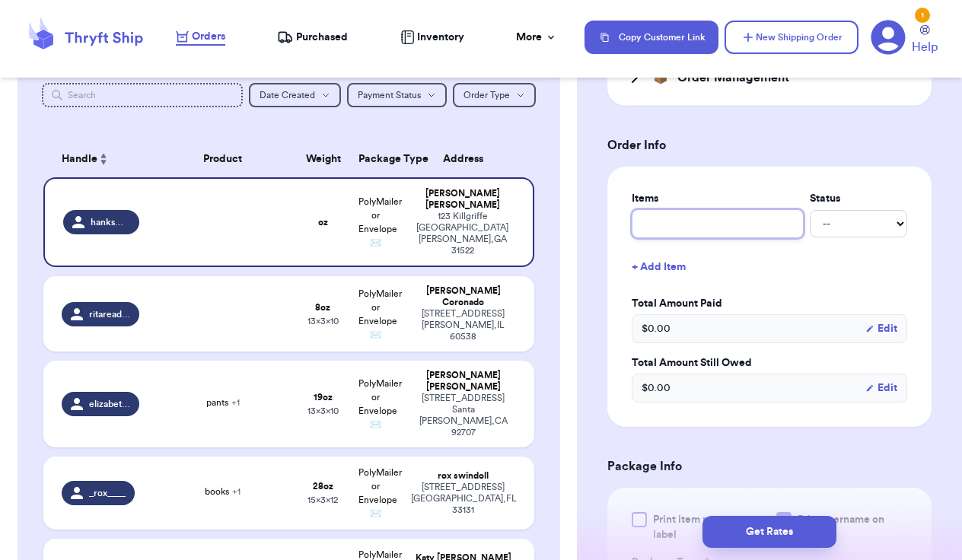
type input "b"
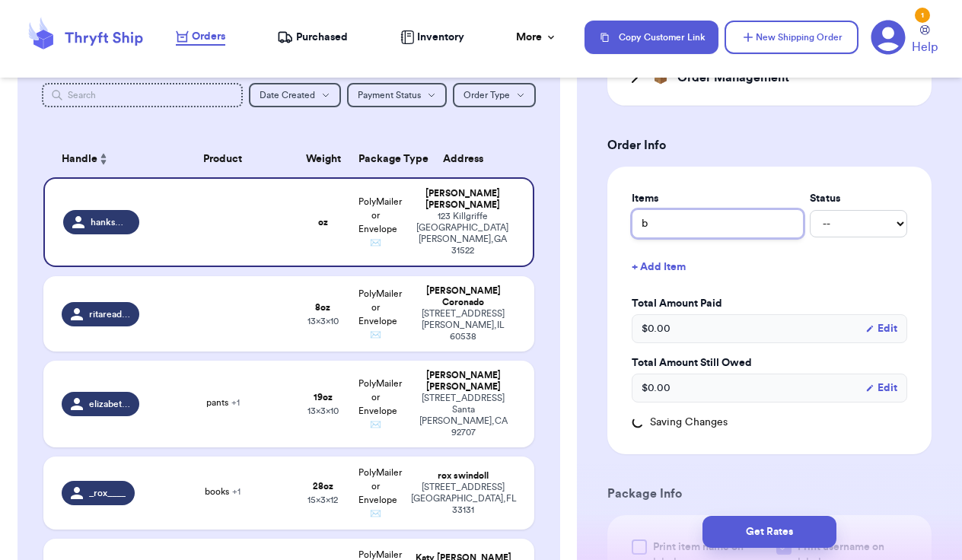
type input "bo"
type input "boo"
type input "book"
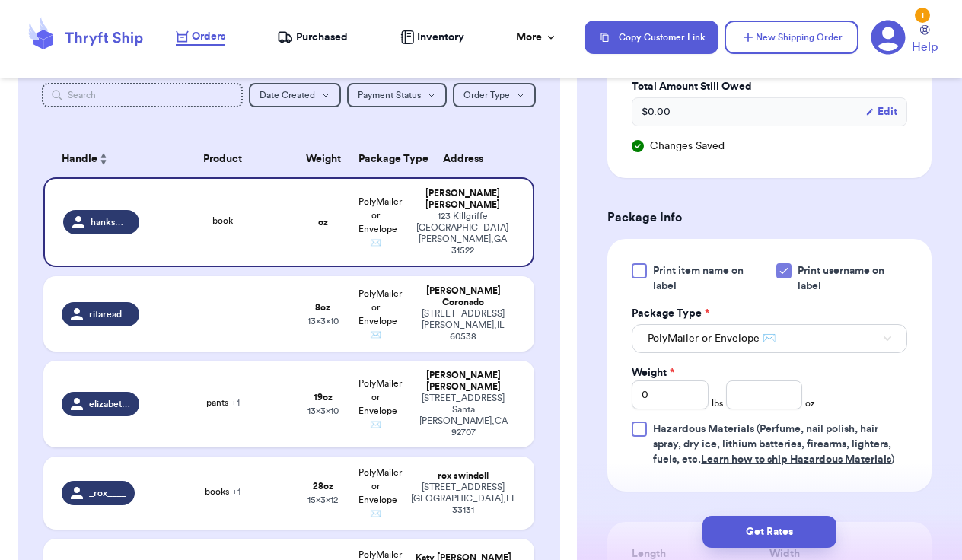
scroll to position [937, 0]
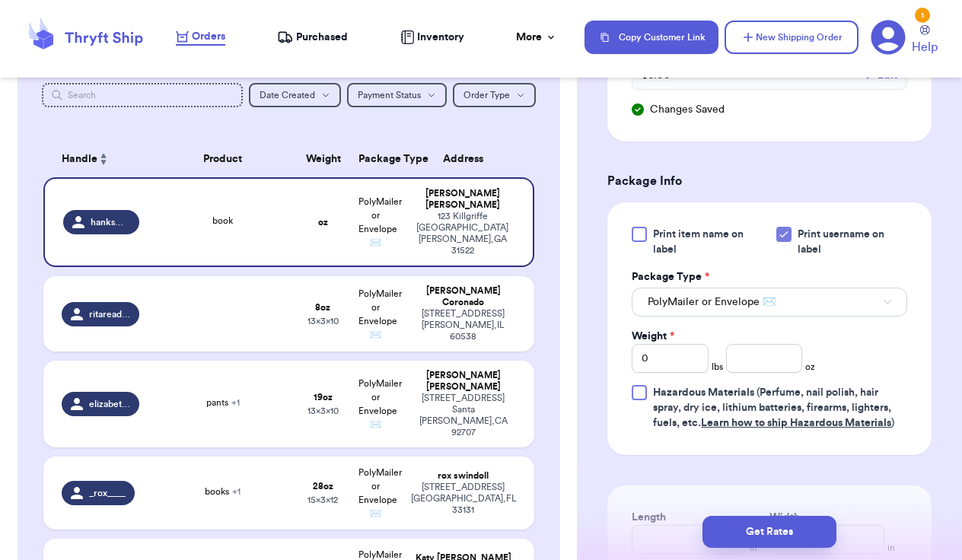
type input "book"
click at [751, 356] on input "number" at bounding box center [764, 358] width 77 height 29
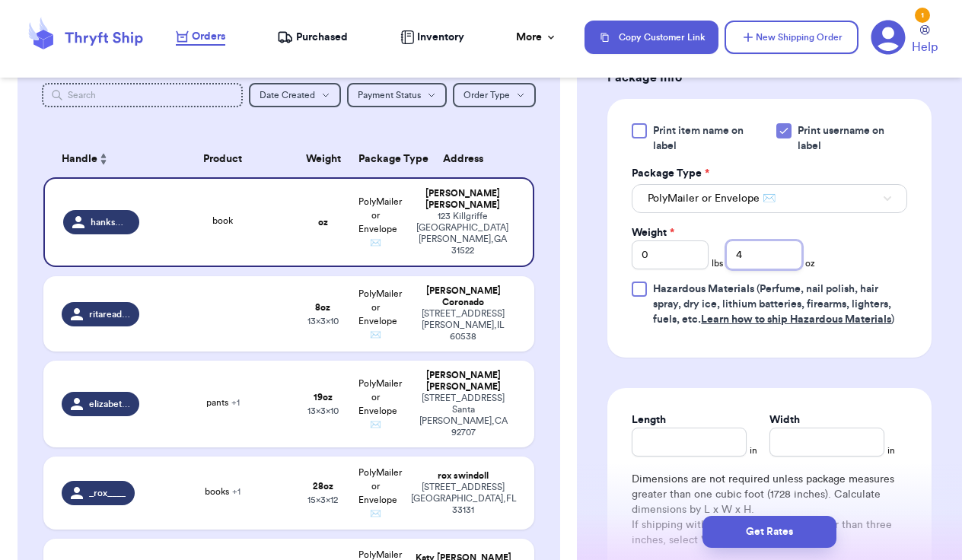
scroll to position [1044, 0]
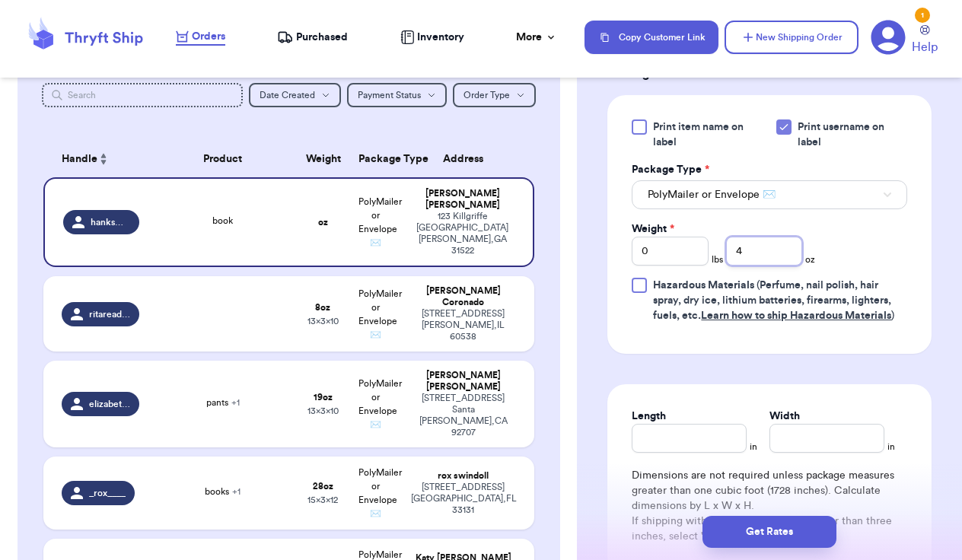
type input "4"
click at [689, 451] on input "Length" at bounding box center [689, 438] width 115 height 29
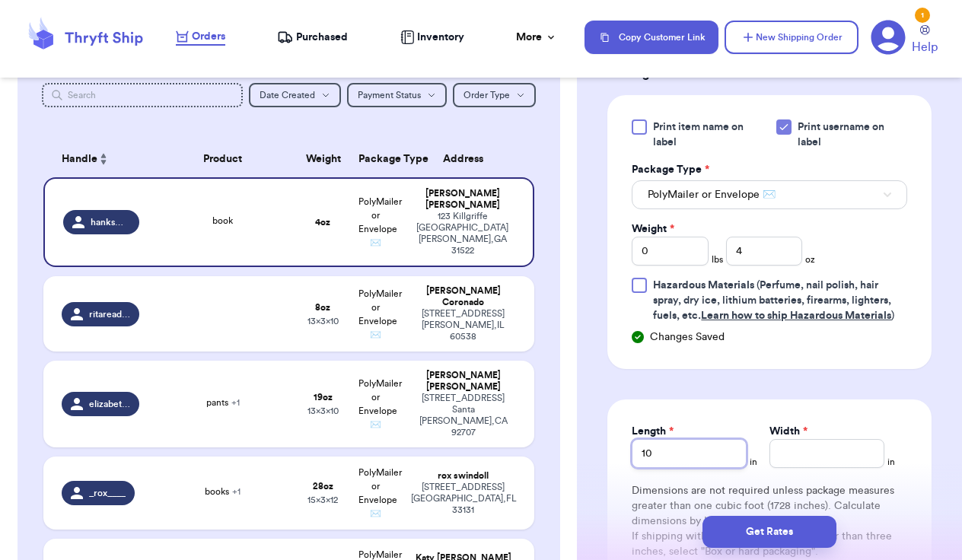
type input "10"
click at [787, 457] on input "Width *" at bounding box center [826, 453] width 115 height 29
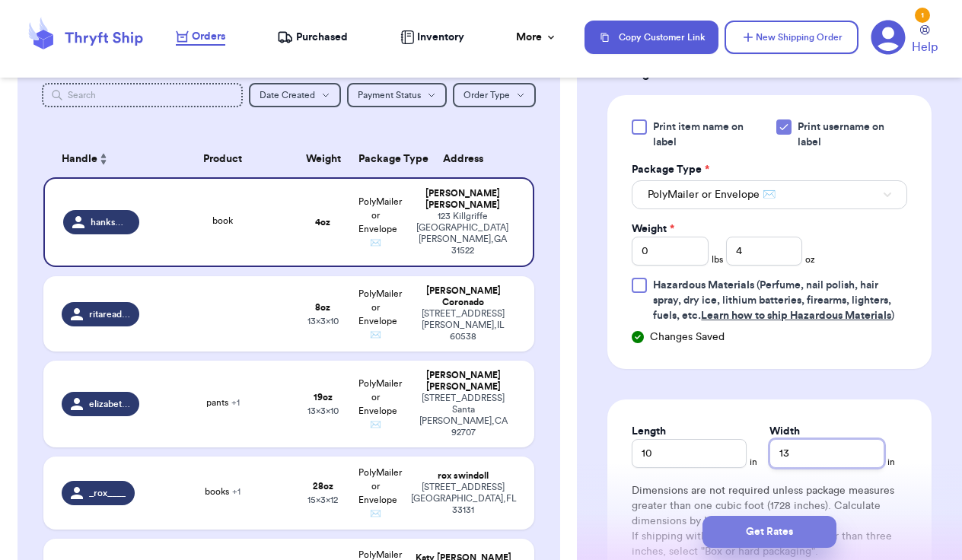
type input "13"
click at [775, 530] on button "Get Rates" at bounding box center [769, 532] width 134 height 32
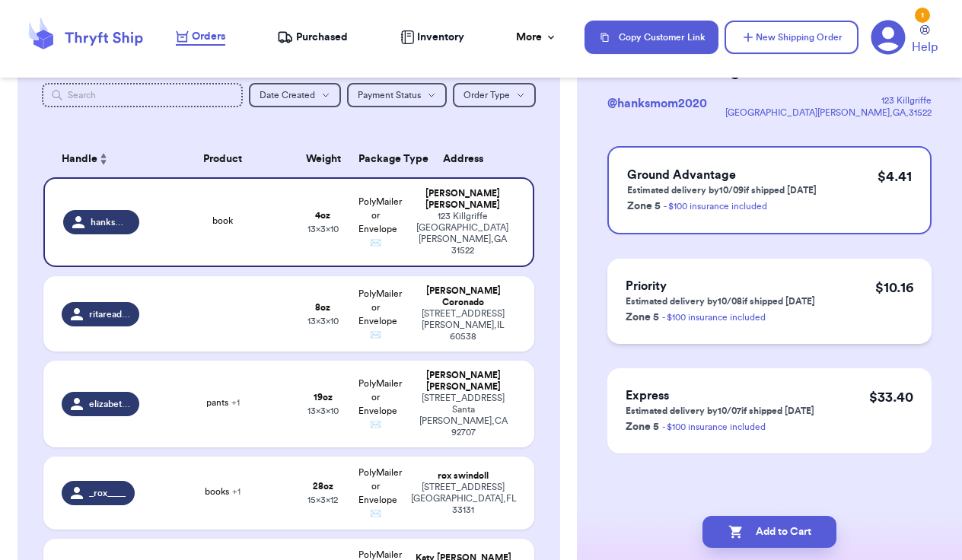
scroll to position [0, 0]
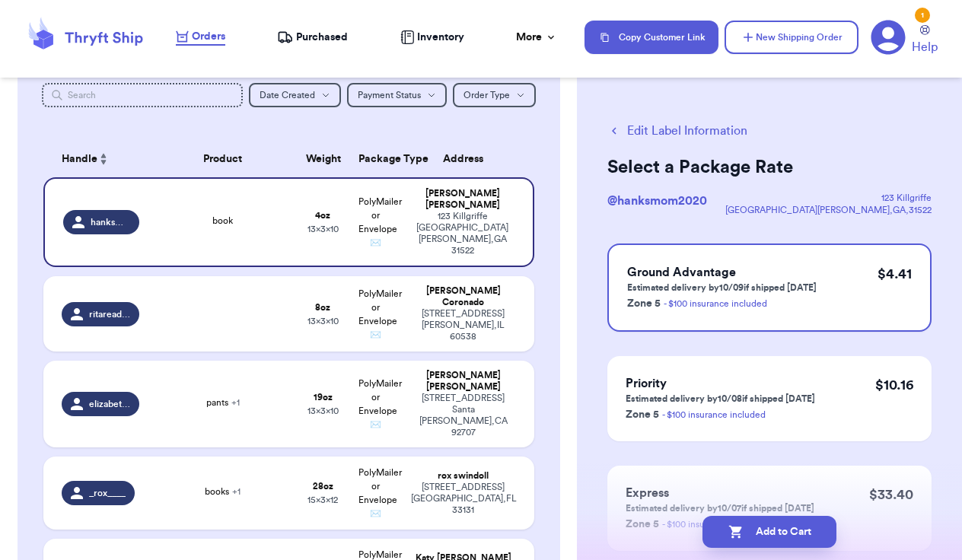
click at [631, 129] on button "Edit Label Information" at bounding box center [677, 131] width 140 height 18
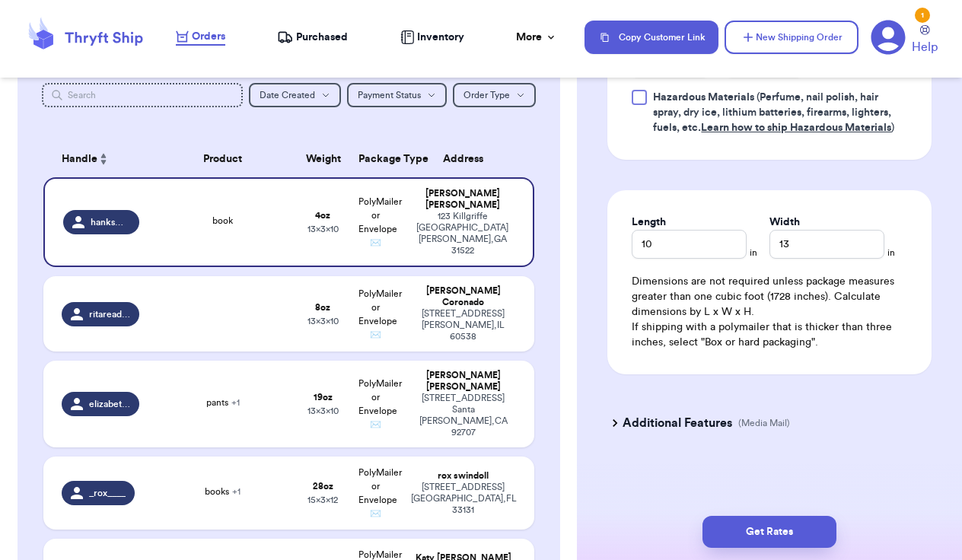
scroll to position [932, 0]
click at [666, 422] on h3 "Additional Features" at bounding box center [677, 423] width 110 height 18
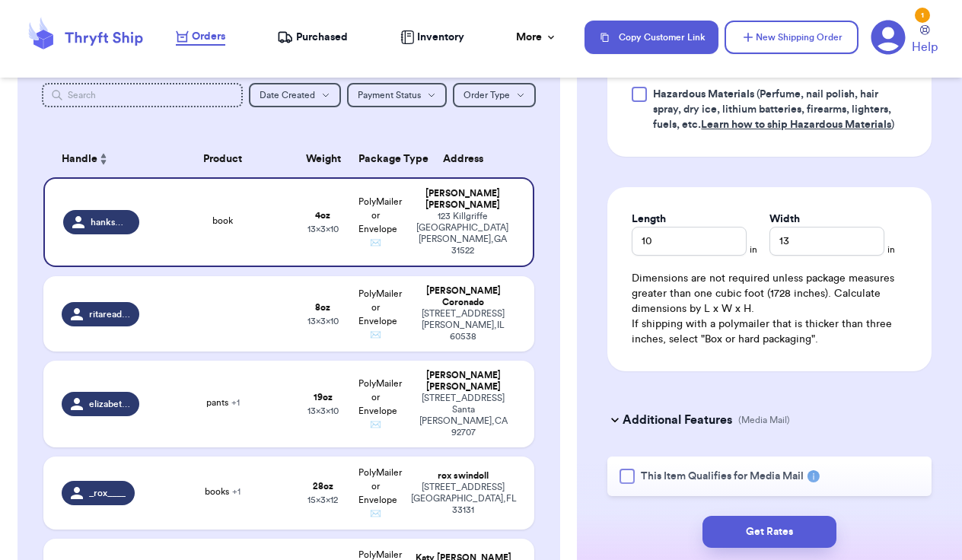
click at [625, 479] on div at bounding box center [626, 476] width 15 height 15
click at [0, 0] on input "This Item Qualifies for Media Mail" at bounding box center [0, 0] width 0 height 0
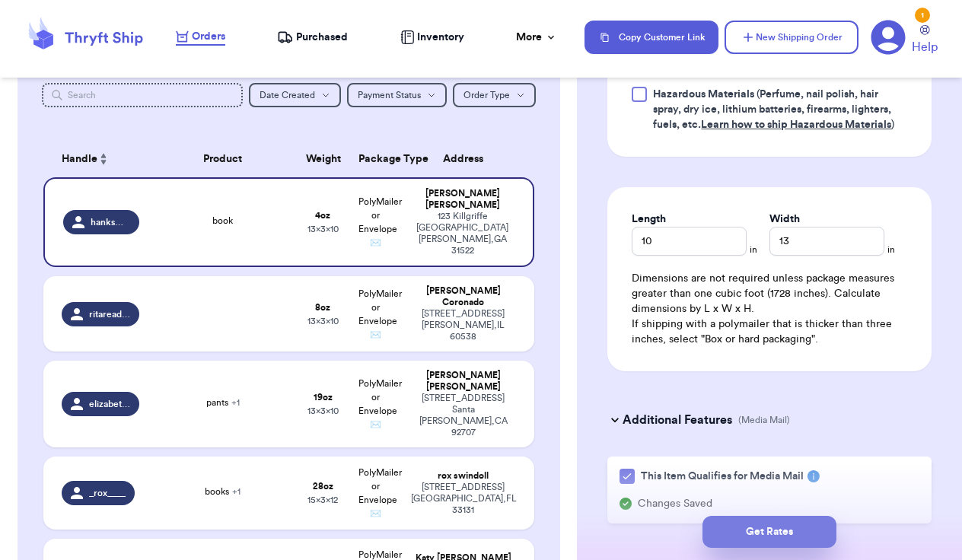
click at [764, 526] on button "Get Rates" at bounding box center [769, 532] width 134 height 32
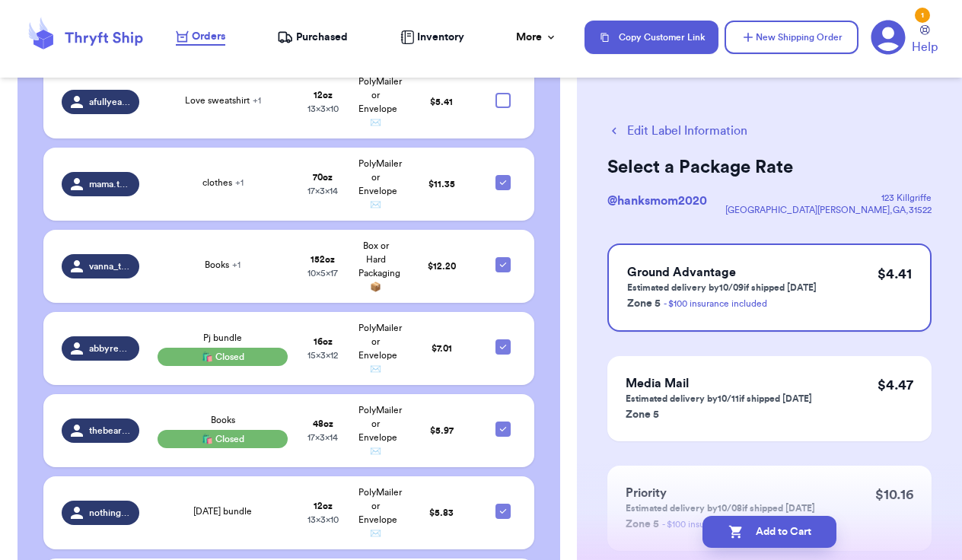
scroll to position [1106, 0]
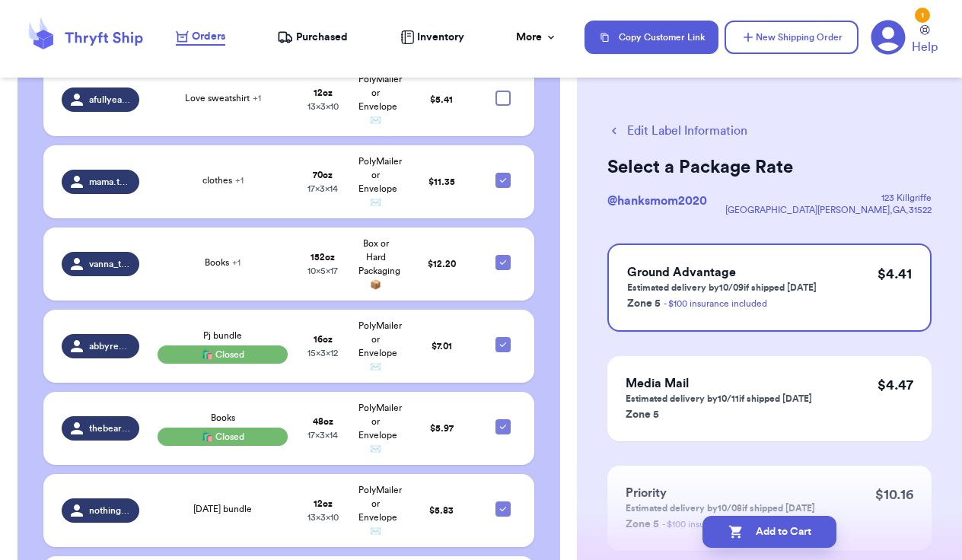
click at [554, 285] on div "Ready to Purchase 07 Checkout ( 6 ) Checkout ( 6 ) Handle Product Weight Packag…" at bounding box center [289, 307] width 543 height 730
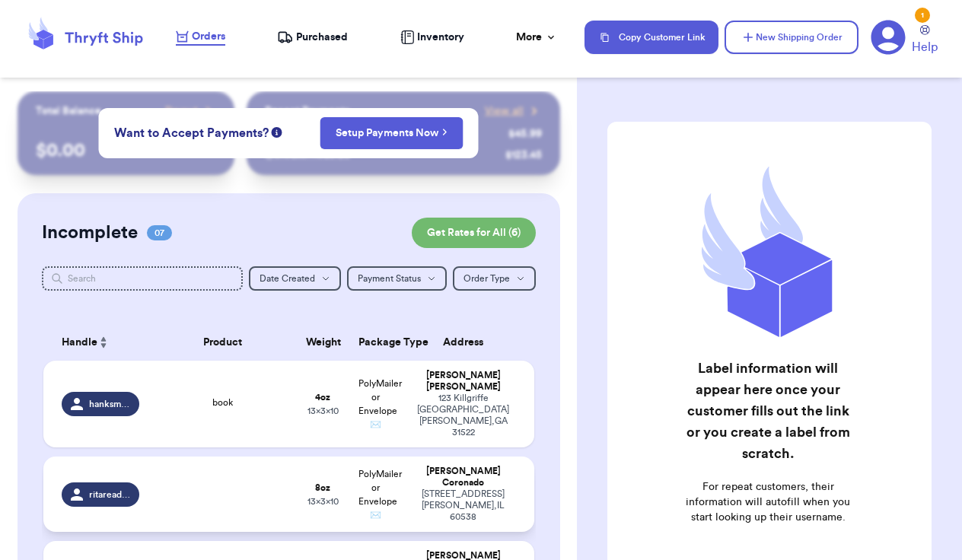
click at [473, 489] on div "[STREET_ADDRESS][PERSON_NAME]" at bounding box center [463, 506] width 104 height 34
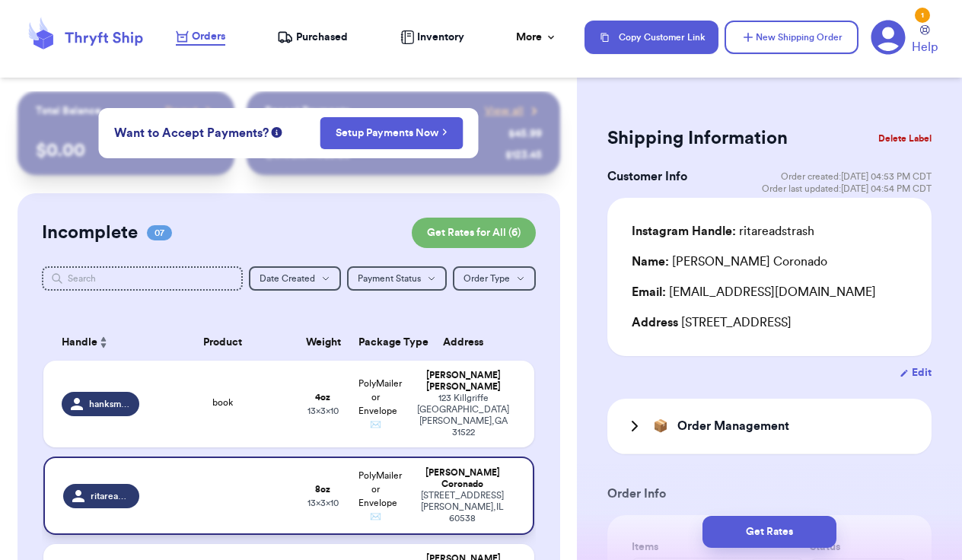
scroll to position [84, 0]
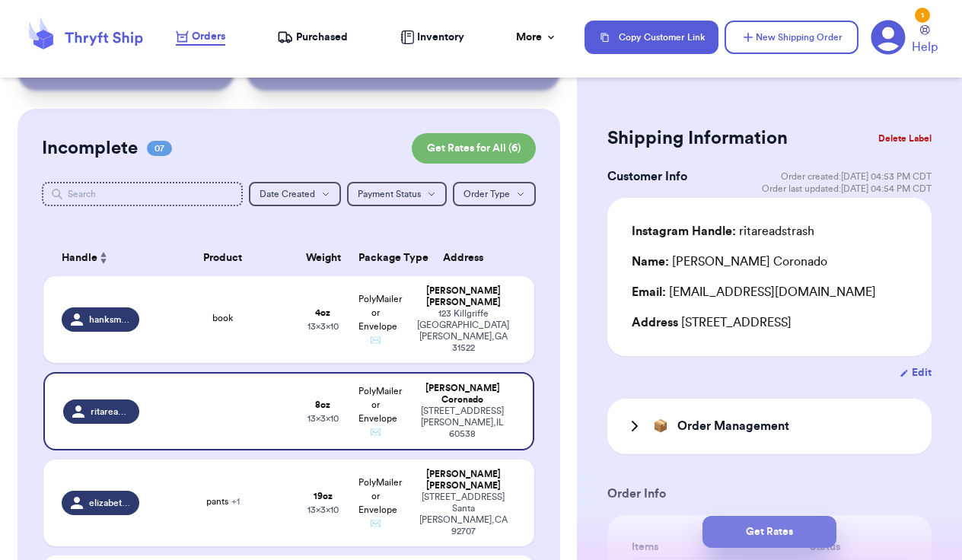
click at [782, 527] on button "Get Rates" at bounding box center [769, 532] width 134 height 32
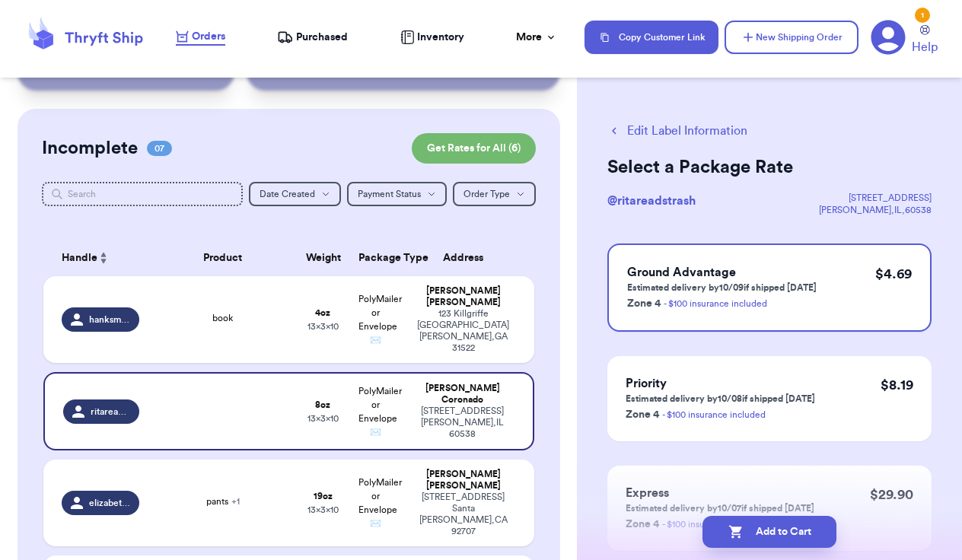
click at [782, 527] on button "Add to Cart" at bounding box center [769, 532] width 134 height 32
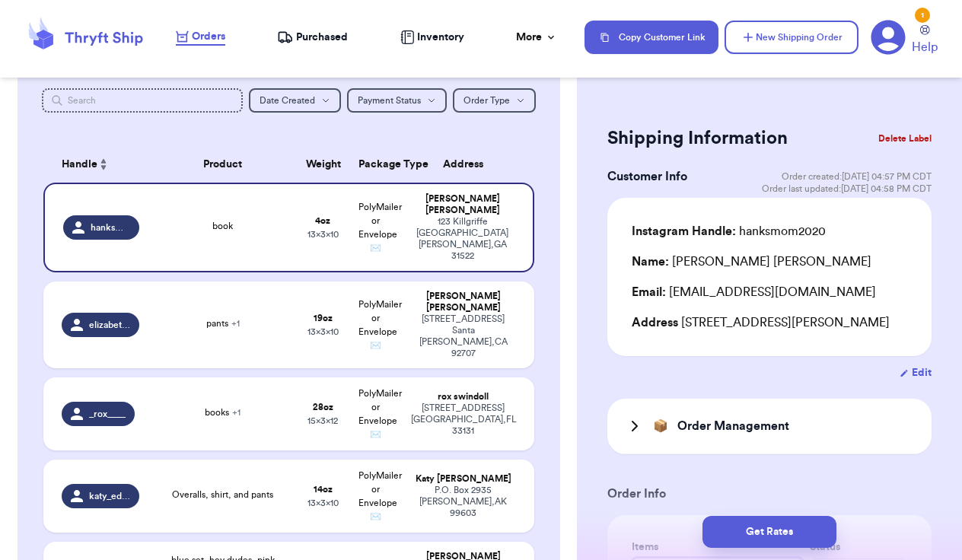
scroll to position [295, 0]
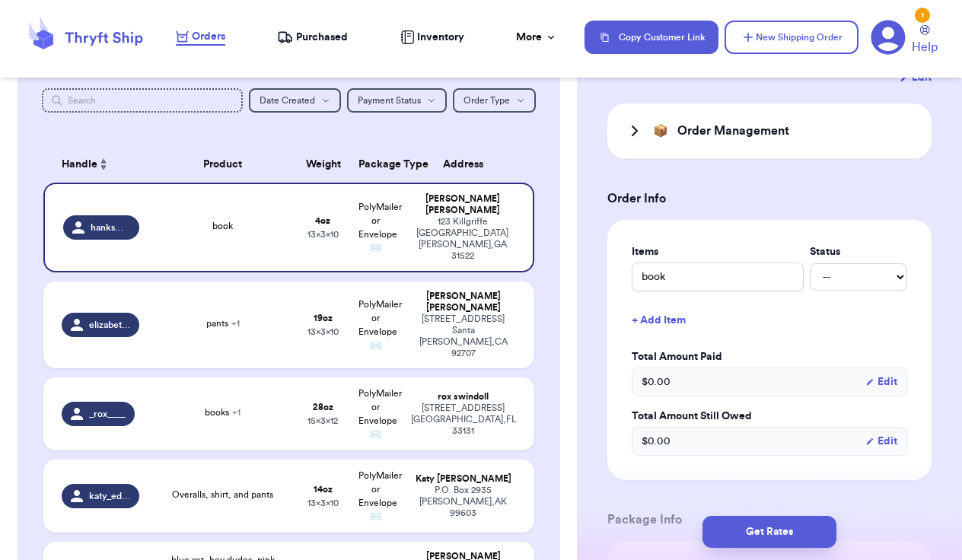
click at [526, 164] on th "Address" at bounding box center [468, 164] width 132 height 37
click at [769, 39] on button "New Shipping Order" at bounding box center [791, 37] width 134 height 33
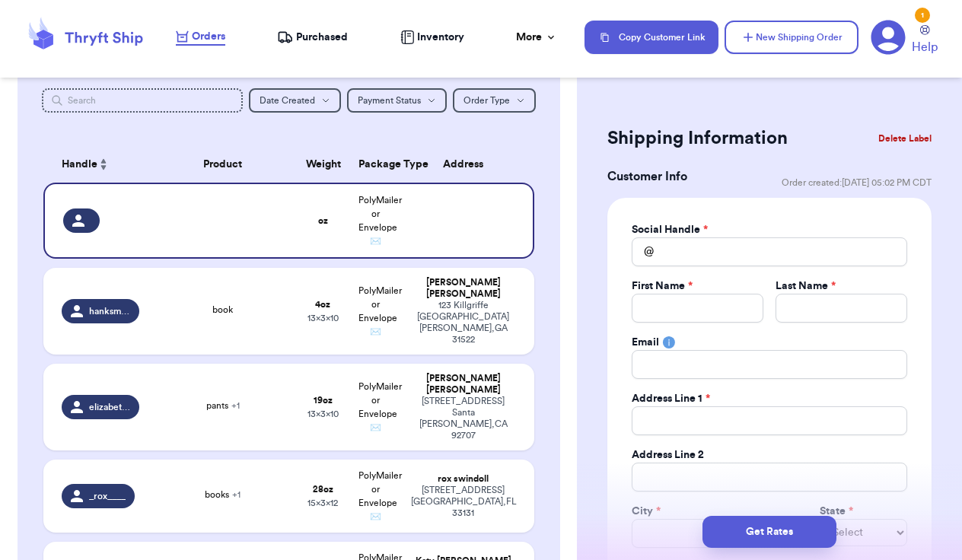
scroll to position [0, 0]
click at [710, 244] on input "Total Amount Paid" at bounding box center [769, 251] width 275 height 29
type input "k"
type input "ka"
type input "kar"
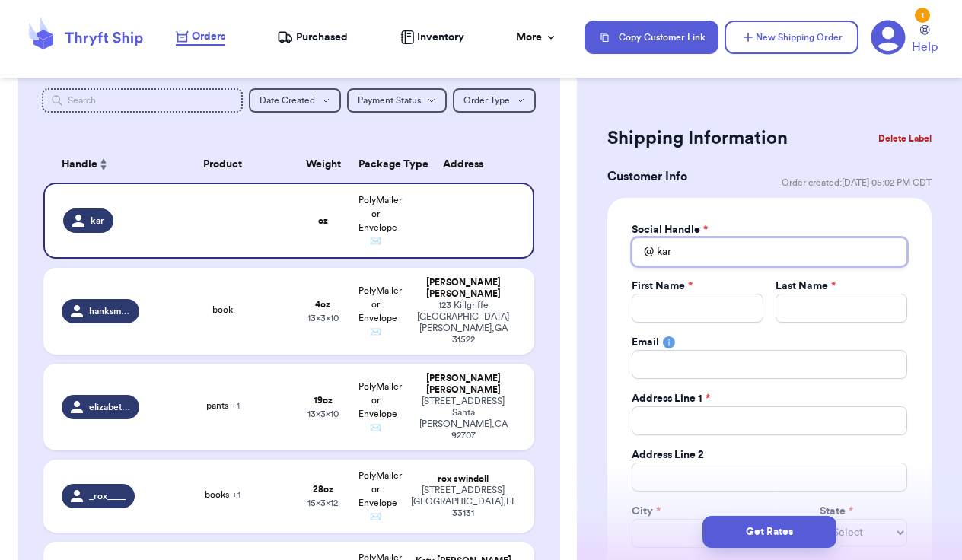
type input "[PERSON_NAME]"
type input "karis"
type input "kariss"
type input "karis"
type input "[PERSON_NAME]"
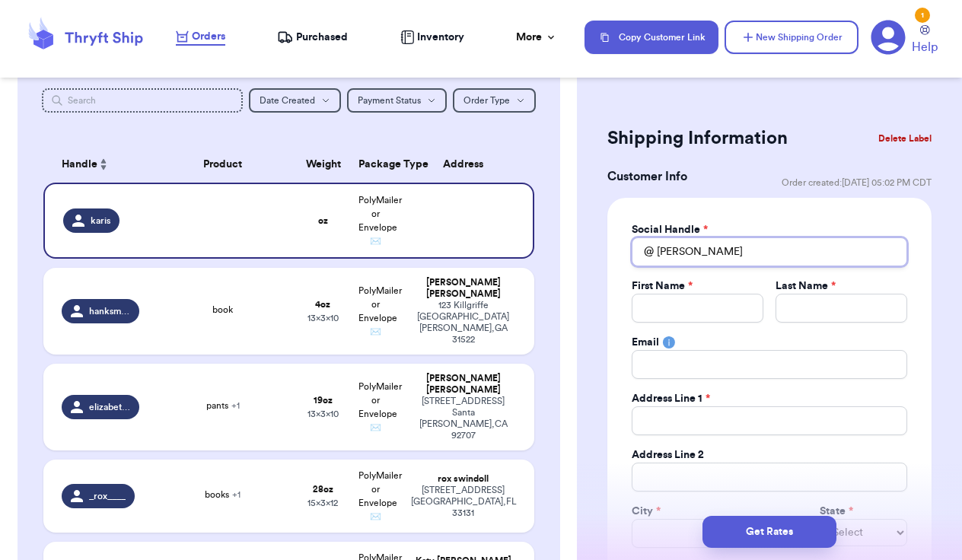
type input "kar"
type input "ka"
type input "k"
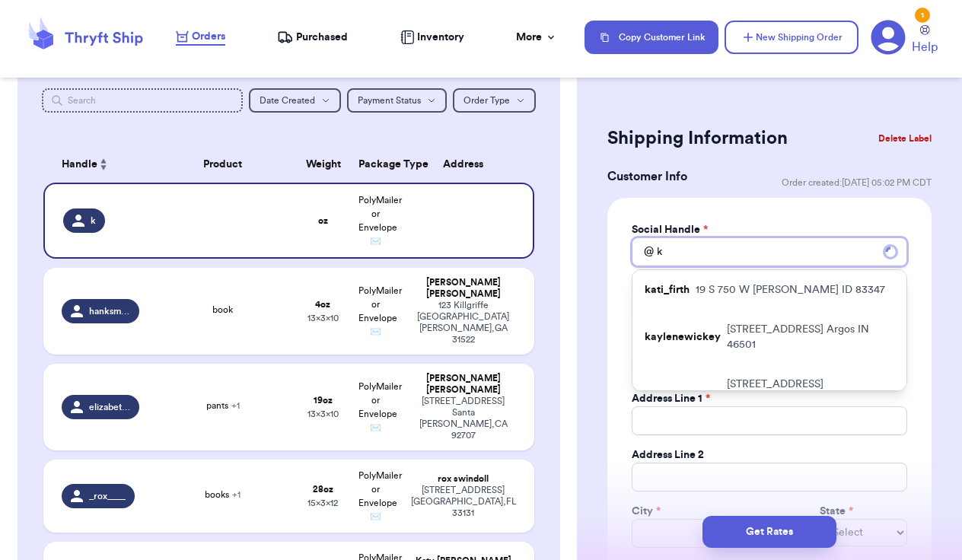
type input "kd"
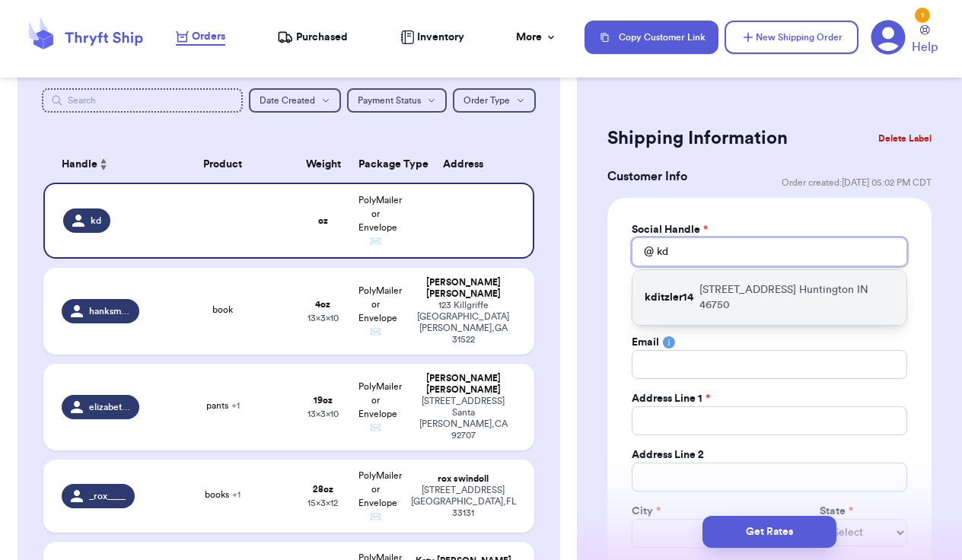
type input "kd"
click at [718, 292] on p "[STREET_ADDRESS]" at bounding box center [796, 297] width 195 height 30
type input "kditzler14"
type input "Karissa"
type input "[PERSON_NAME]"
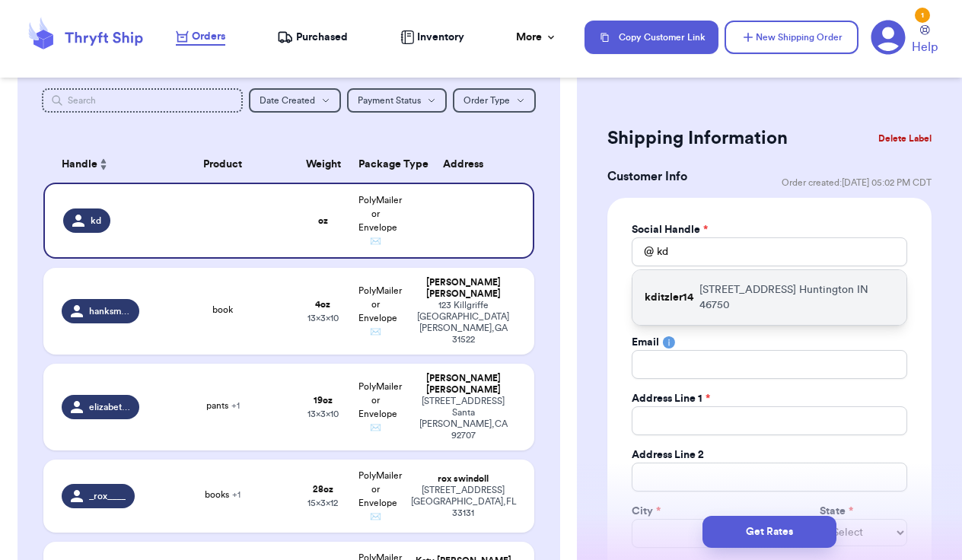
type input "[EMAIL_ADDRESS][DOMAIN_NAME]"
type input "[STREET_ADDRESS]"
type input "Huntington"
select select "IN"
type input "46750"
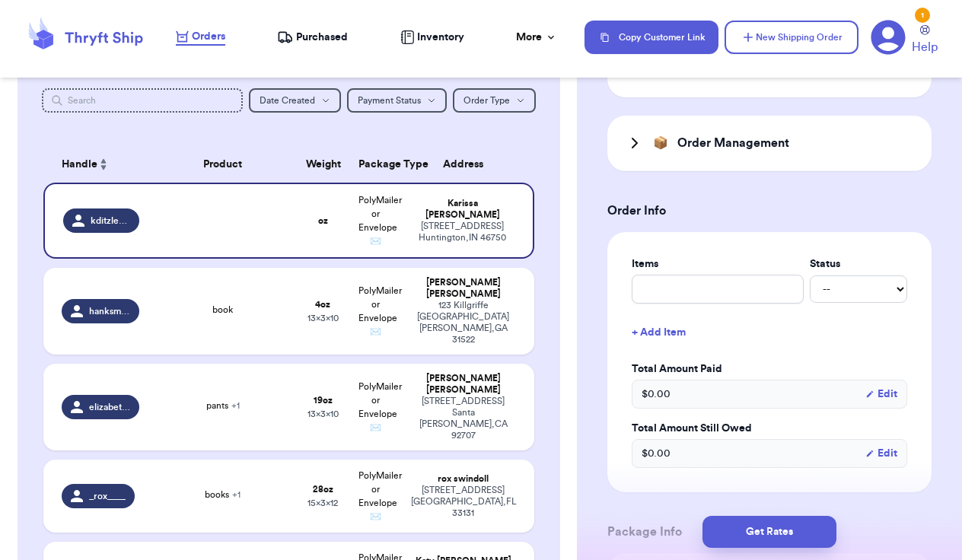
scroll to position [562, 0]
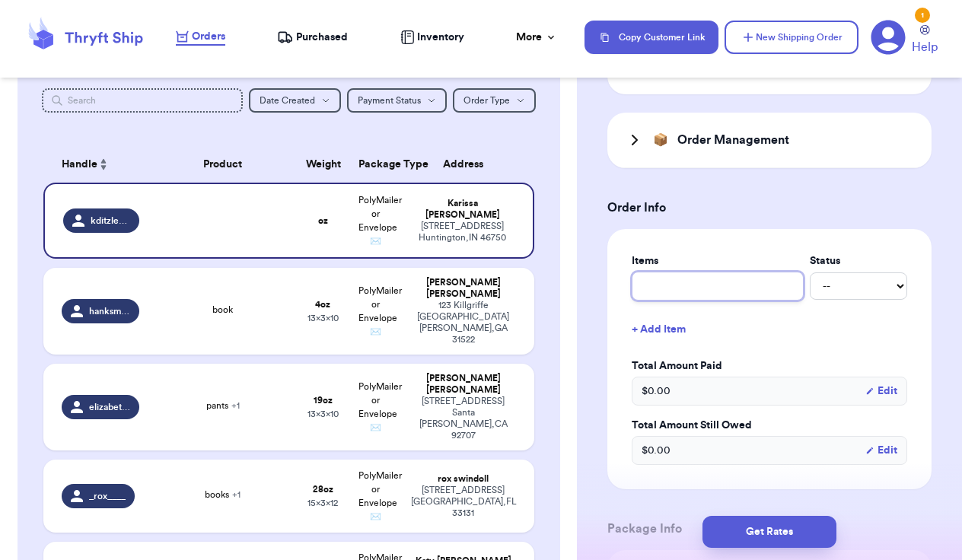
type input "b"
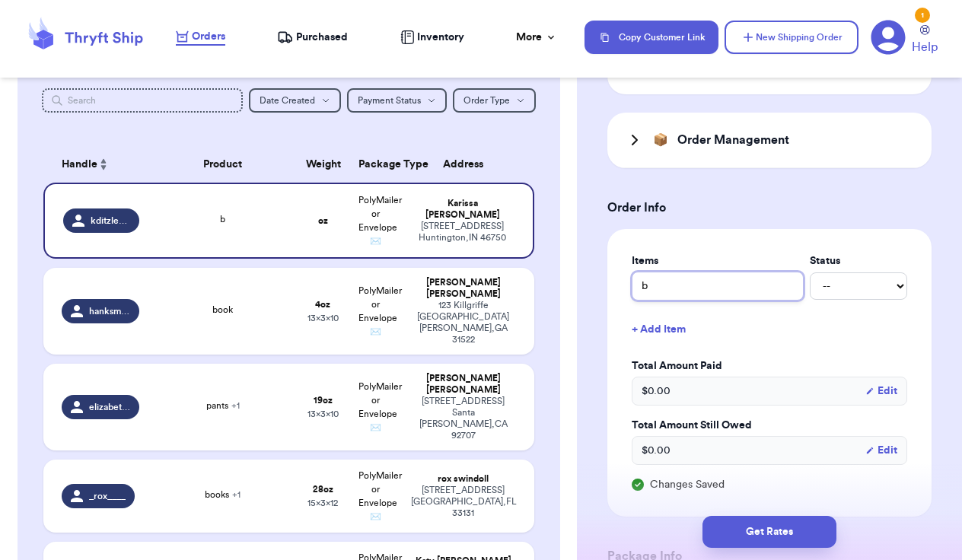
type input "bo"
type input "bok"
type input "bok b"
type input "bok bu"
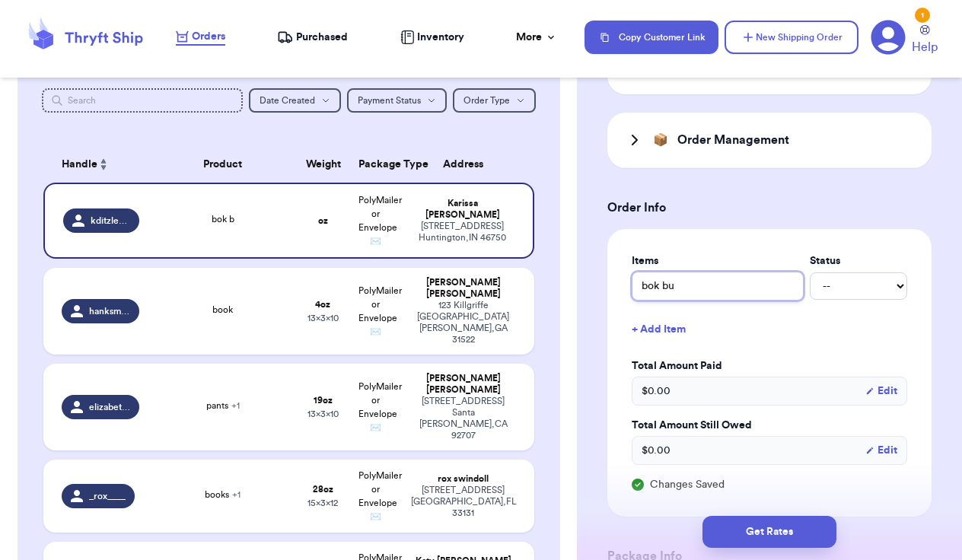
type input "bok bun"
type input "bok bund"
type input "bok bundl"
type input "bok bundle"
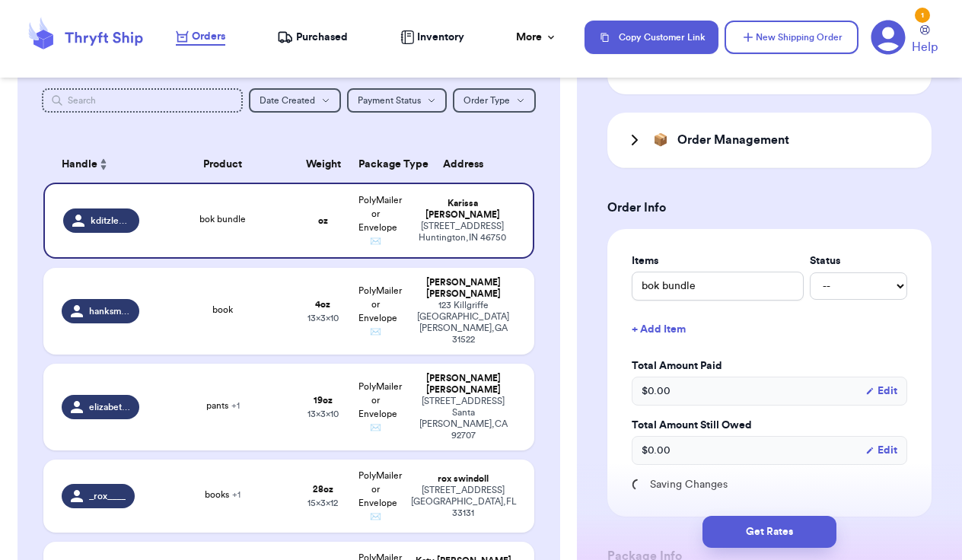
click at [671, 330] on button "+ Add Item" at bounding box center [770, 329] width 288 height 33
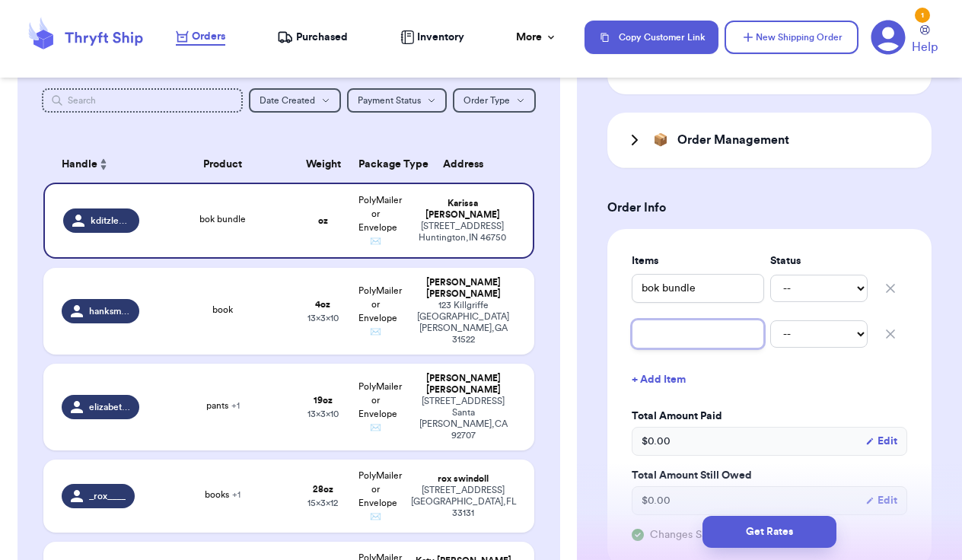
type input "p"
type input "pa"
type input "paj"
type input "paja"
type input "pajam"
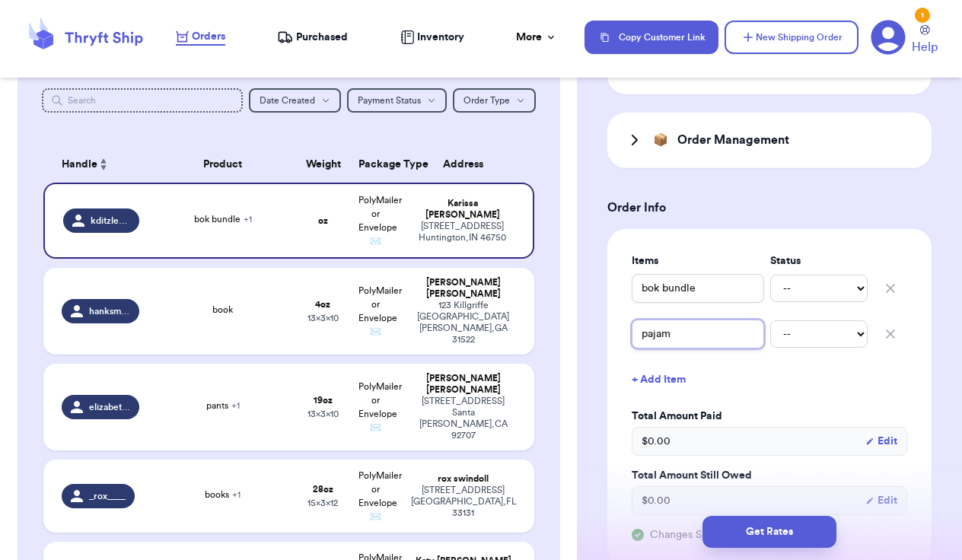
type input "pajams"
type input "pajam"
type input "pajama"
type input "pajamas"
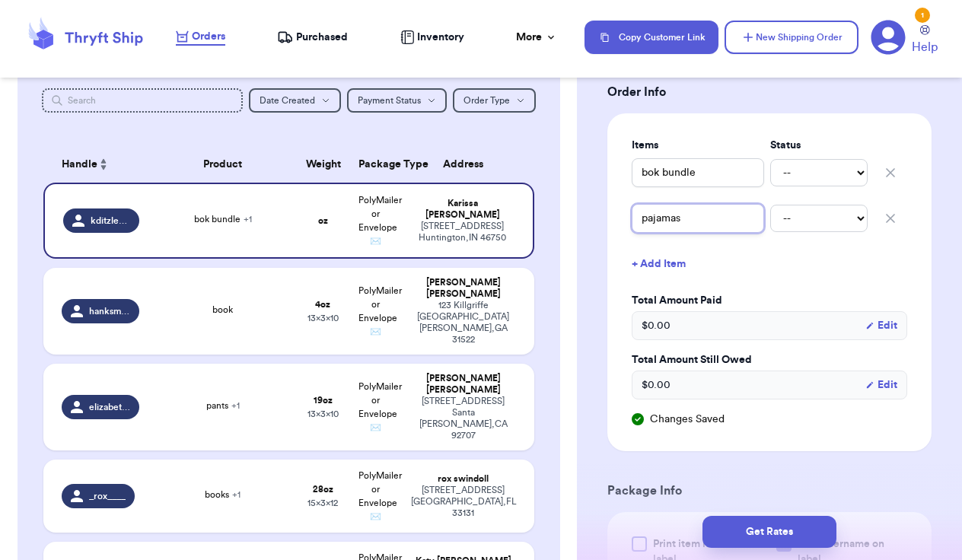
scroll to position [680, 0]
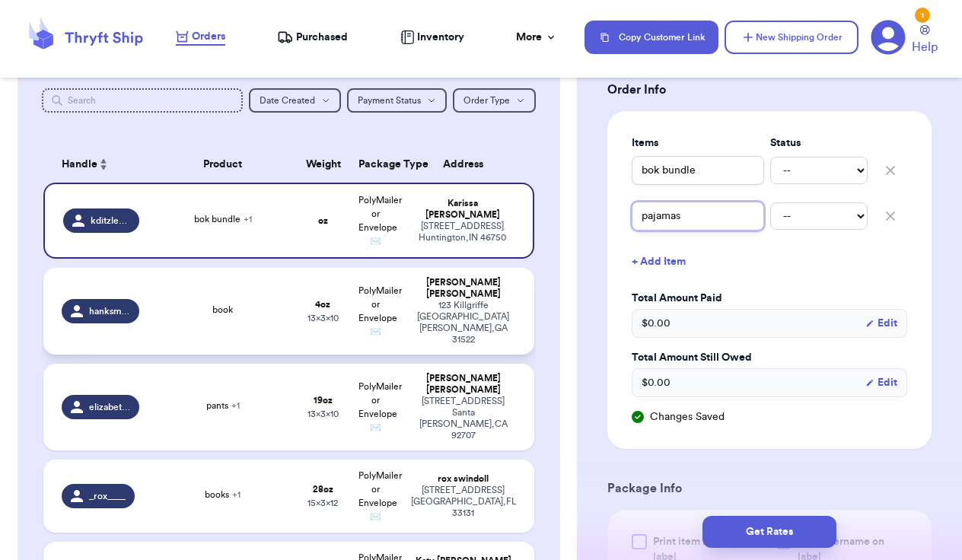
type input "pajamas"
click at [469, 300] on div "[PERSON_NAME]" at bounding box center [463, 288] width 104 height 23
type input "book"
type input "4"
type input "10"
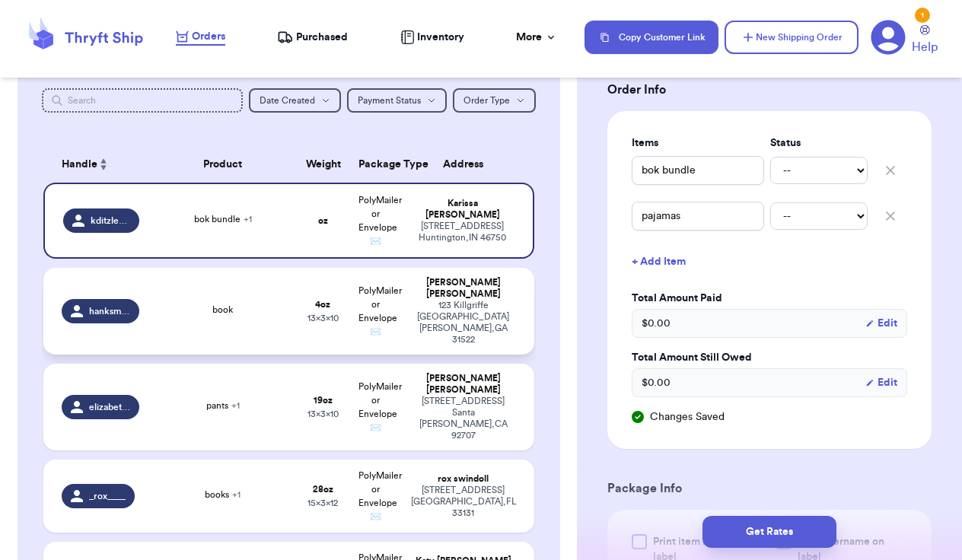
type input "13"
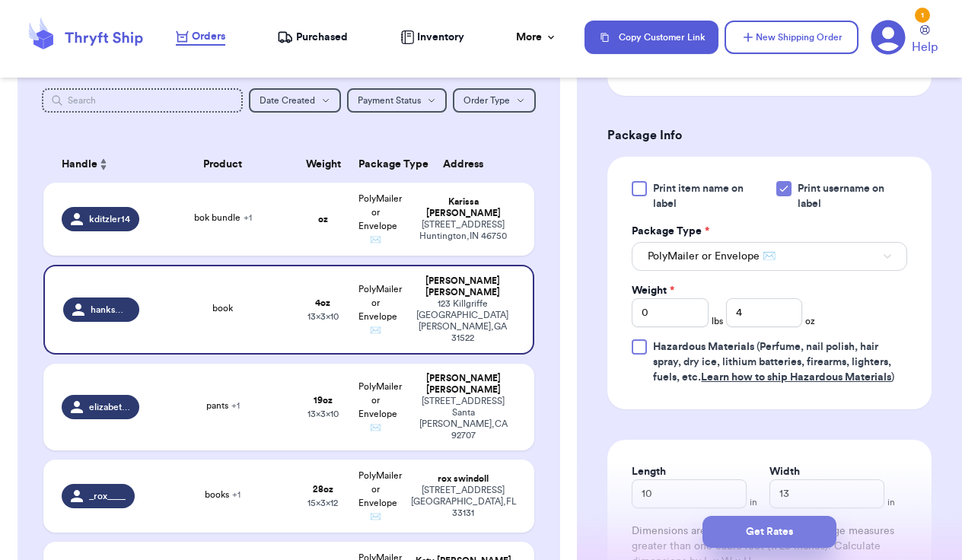
click at [777, 533] on button "Get Rates" at bounding box center [769, 532] width 134 height 32
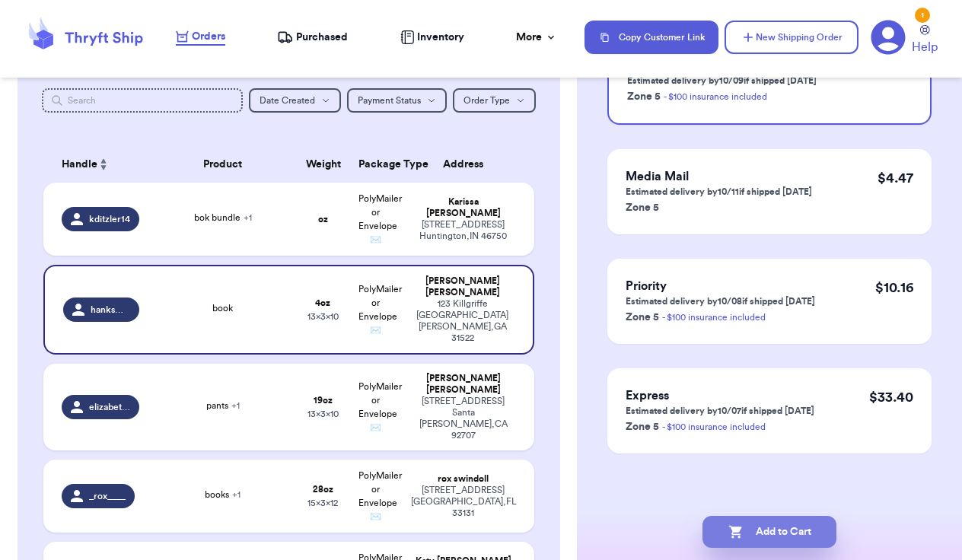
click at [777, 533] on button "Add to Cart" at bounding box center [769, 532] width 134 height 32
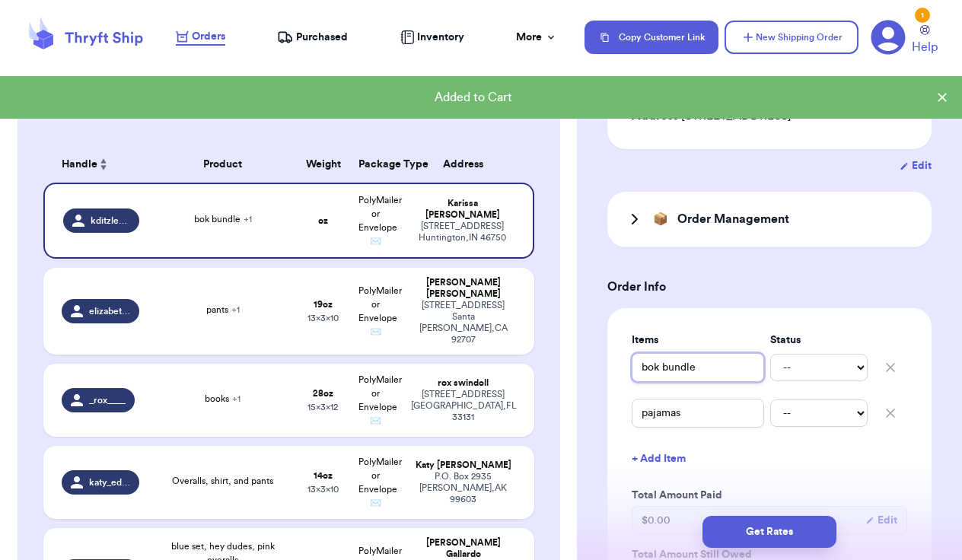
click at [654, 382] on input "bok bundle" at bounding box center [698, 367] width 132 height 29
type input "book bundle"
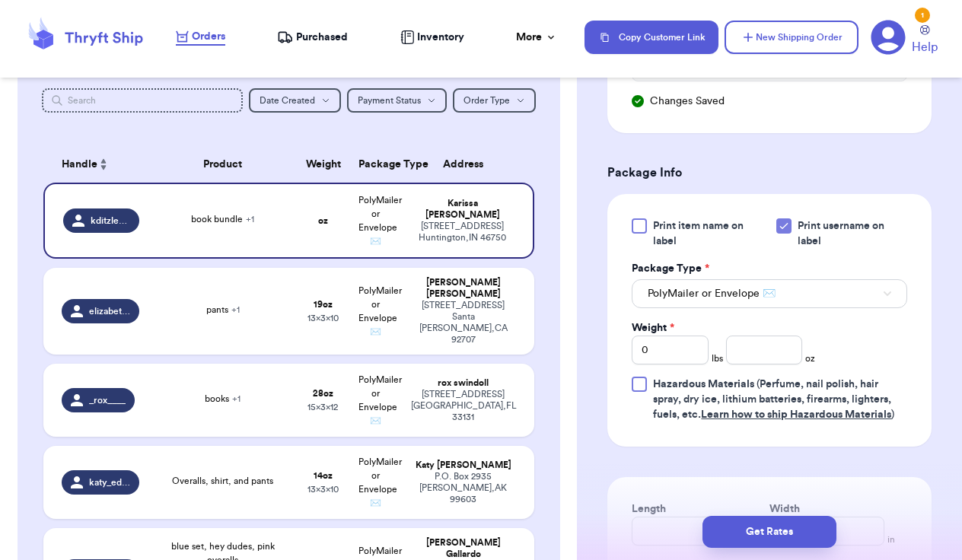
scroll to position [721, 0]
type input "book bundle"
click at [686, 364] on input "0" at bounding box center [670, 349] width 77 height 29
type input "3"
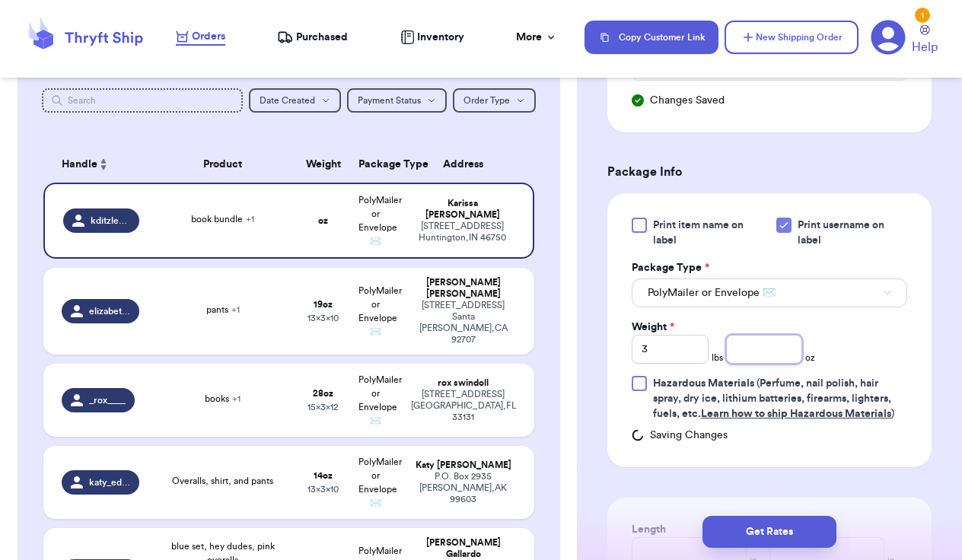
click at [754, 364] on input "number" at bounding box center [764, 349] width 77 height 29
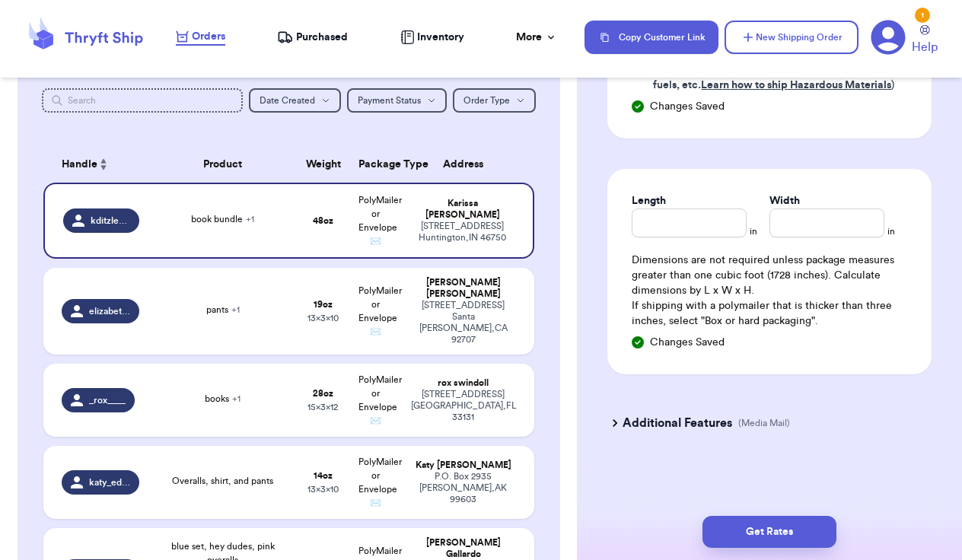
scroll to position [1071, 0]
type input "6"
click at [696, 230] on input "Length" at bounding box center [689, 223] width 115 height 29
type input "12"
click at [795, 225] on input "Width *" at bounding box center [826, 223] width 115 height 29
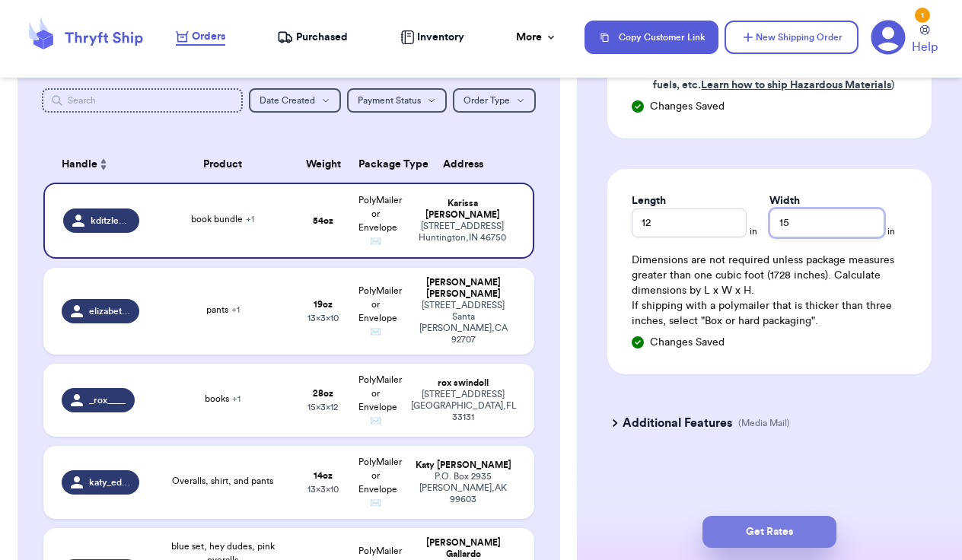
type input "15"
click at [769, 530] on button "Get Rates" at bounding box center [769, 532] width 134 height 32
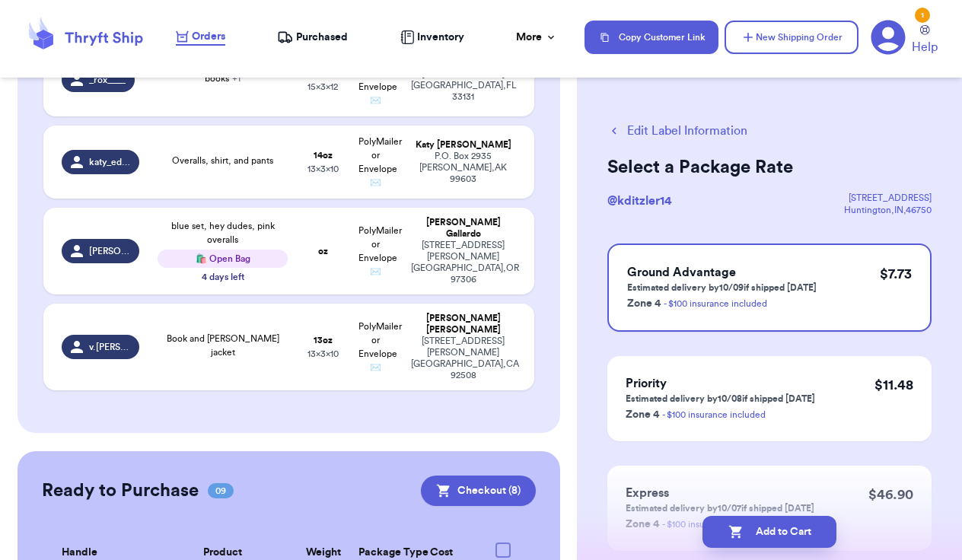
scroll to position [521, 0]
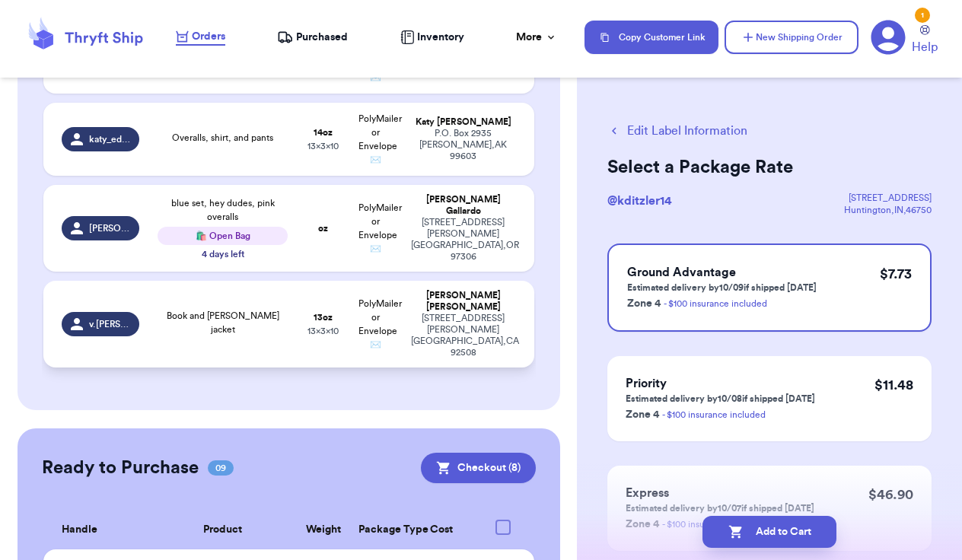
click at [448, 313] on div "[STREET_ADDRESS][PERSON_NAME]" at bounding box center [463, 336] width 104 height 46
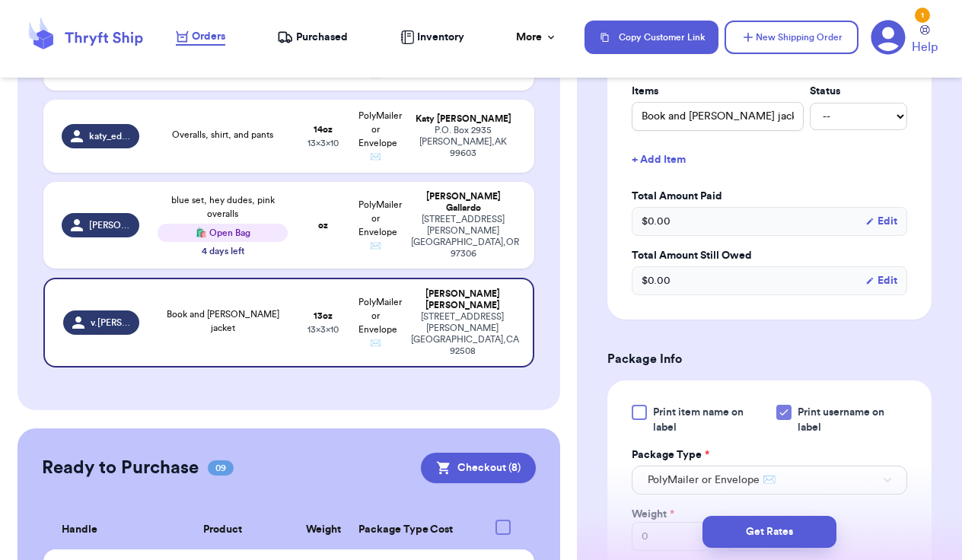
scroll to position [457, 0]
click at [790, 525] on button "Get Rates" at bounding box center [769, 532] width 134 height 32
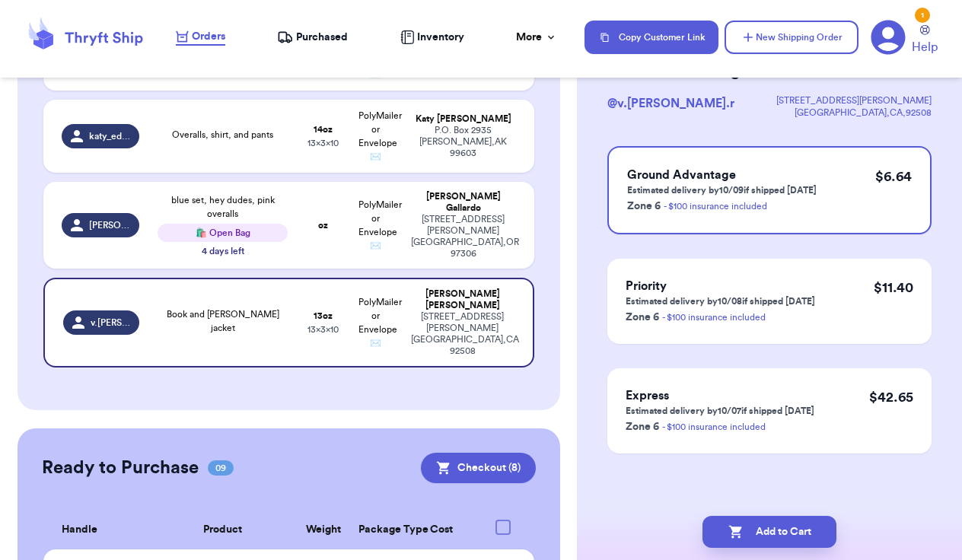
scroll to position [0, 0]
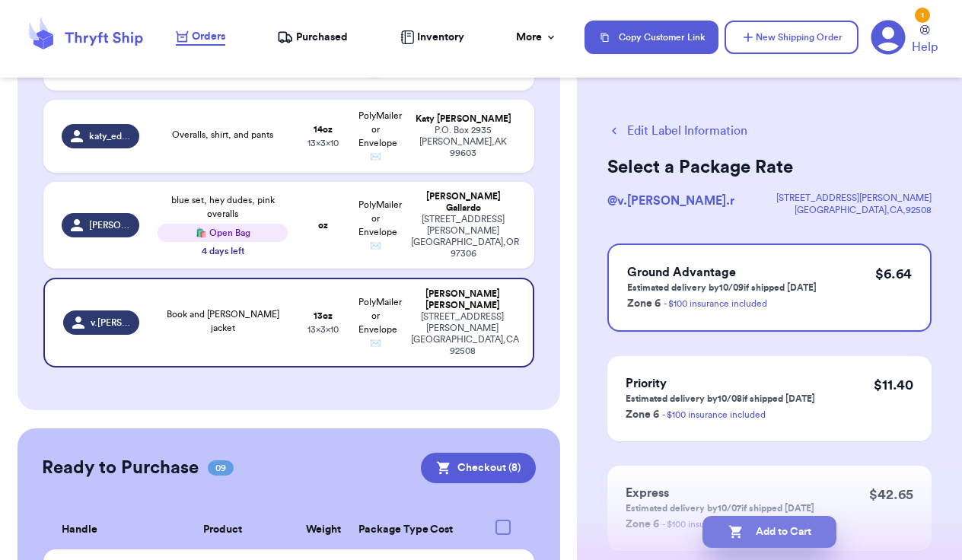
click at [790, 525] on button "Add to Cart" at bounding box center [769, 532] width 134 height 32
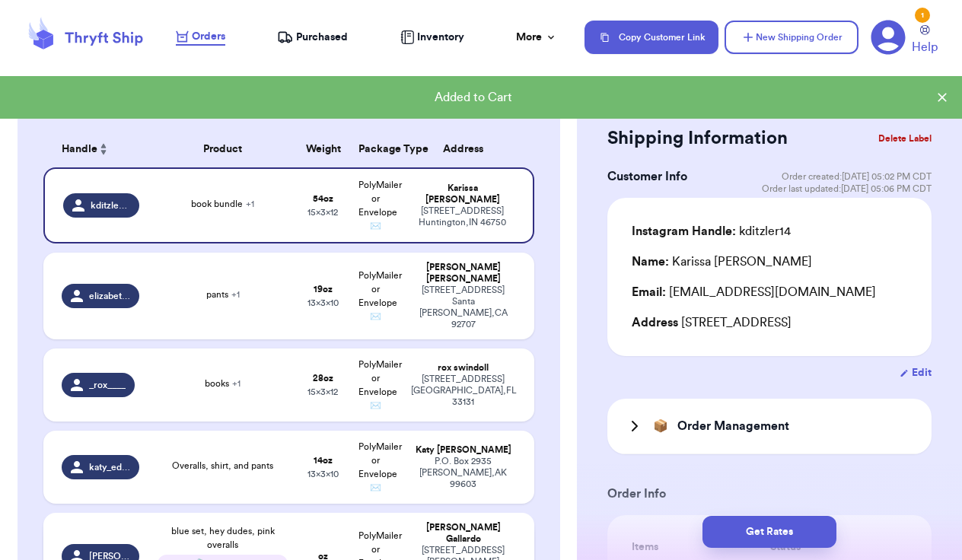
scroll to position [192, 0]
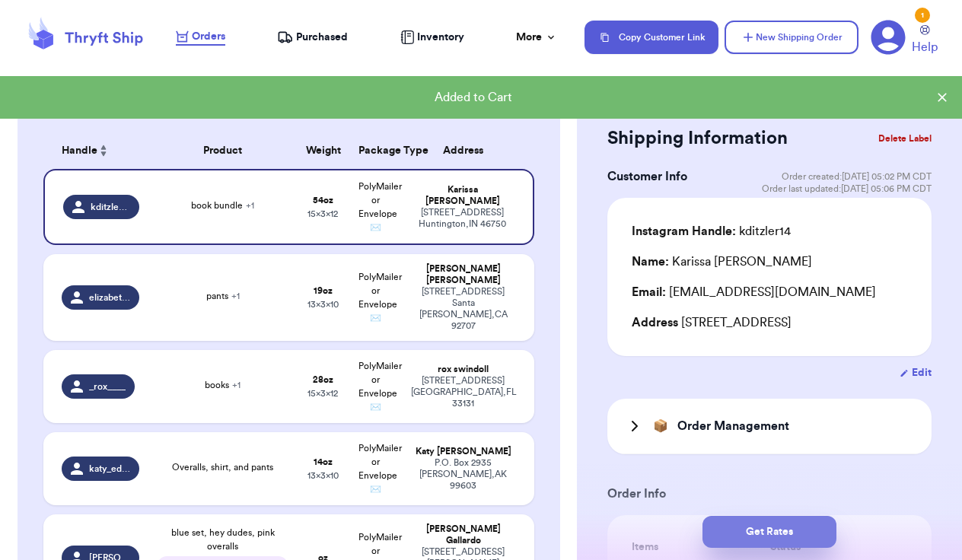
click at [787, 524] on button "Get Rates" at bounding box center [769, 532] width 134 height 32
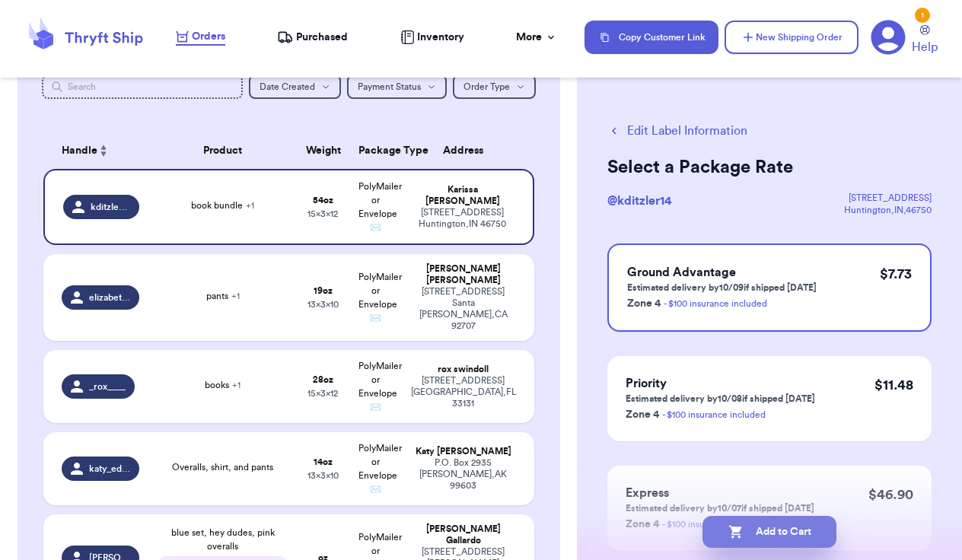
click at [785, 529] on button "Add to Cart" at bounding box center [769, 532] width 134 height 32
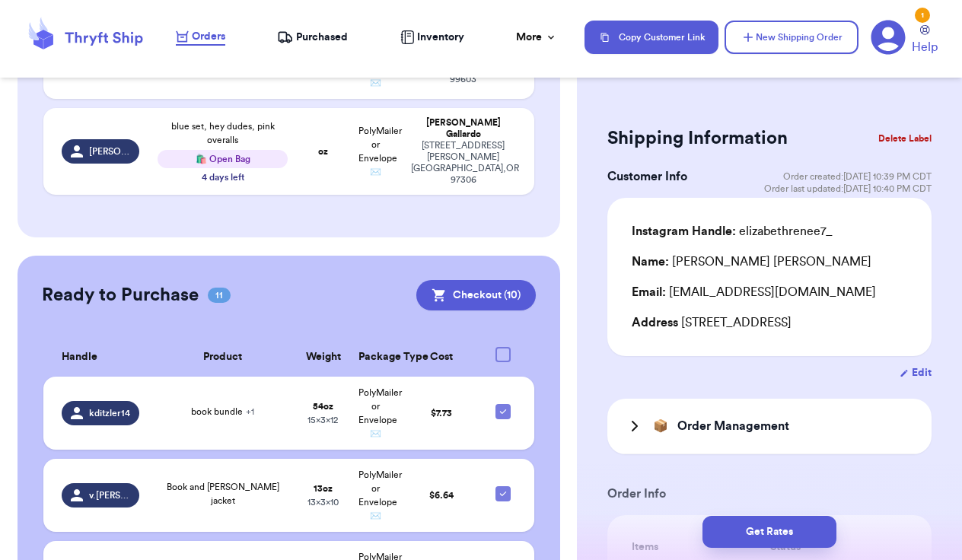
scroll to position [517, 0]
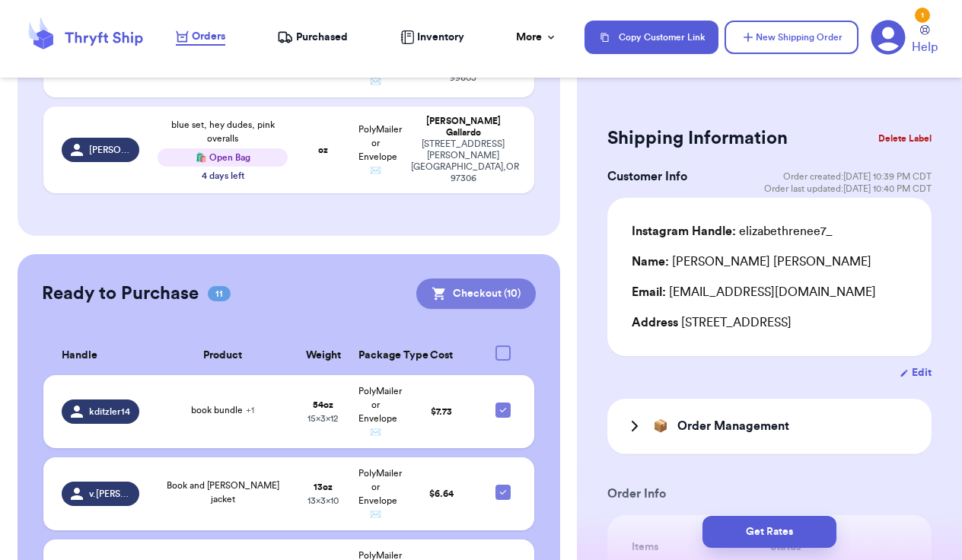
click at [504, 279] on button "Checkout ( 10 )" at bounding box center [475, 294] width 119 height 30
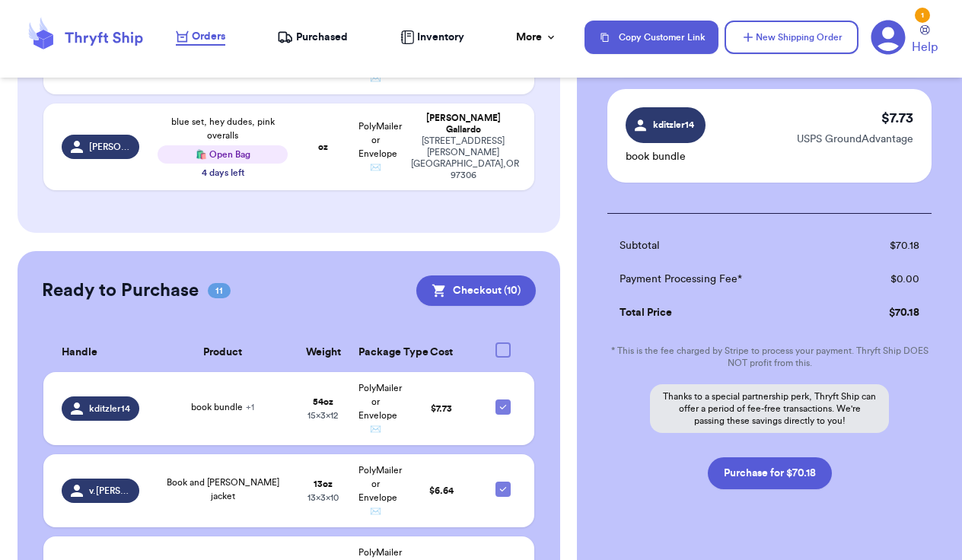
scroll to position [1052, 0]
click at [806, 463] on button "Purchase for $70.18" at bounding box center [770, 473] width 124 height 32
checkbox input "false"
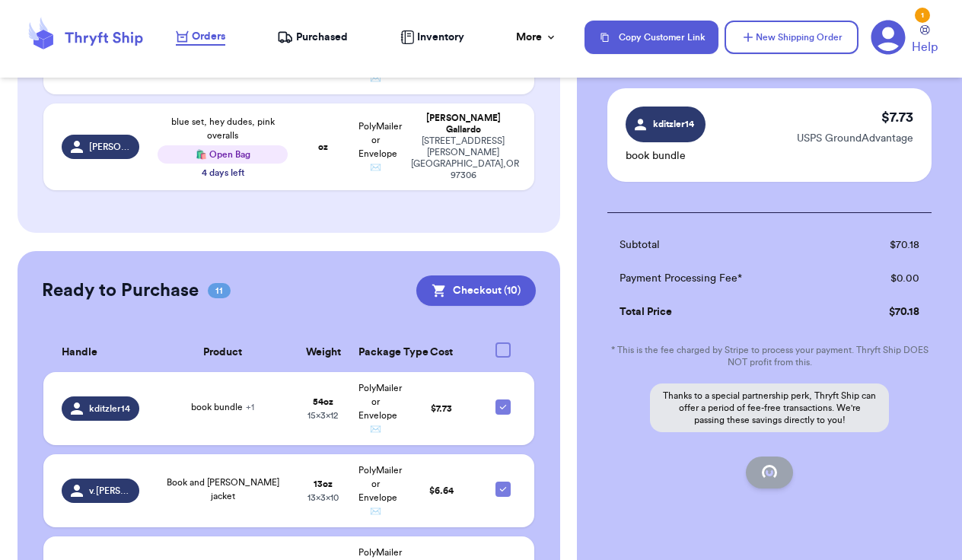
checkbox input "false"
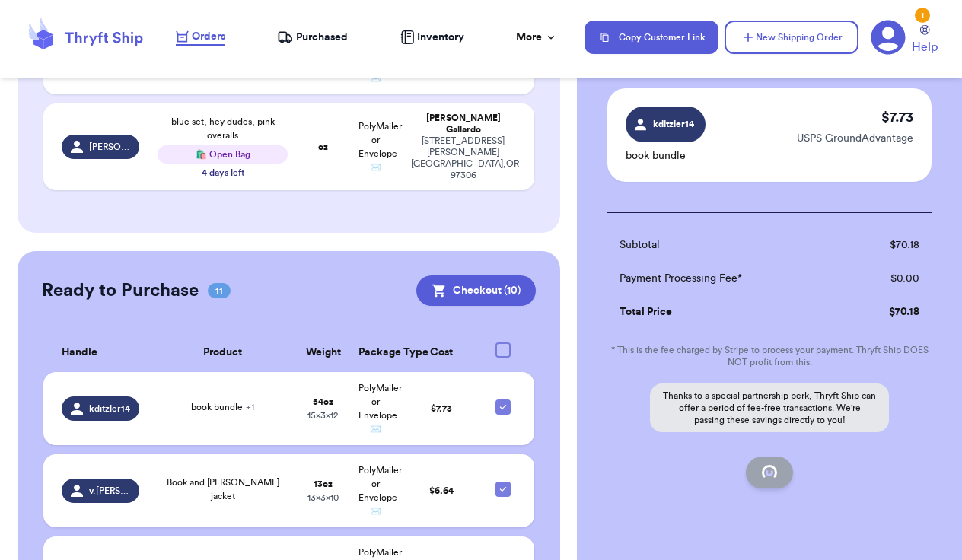
checkbox input "false"
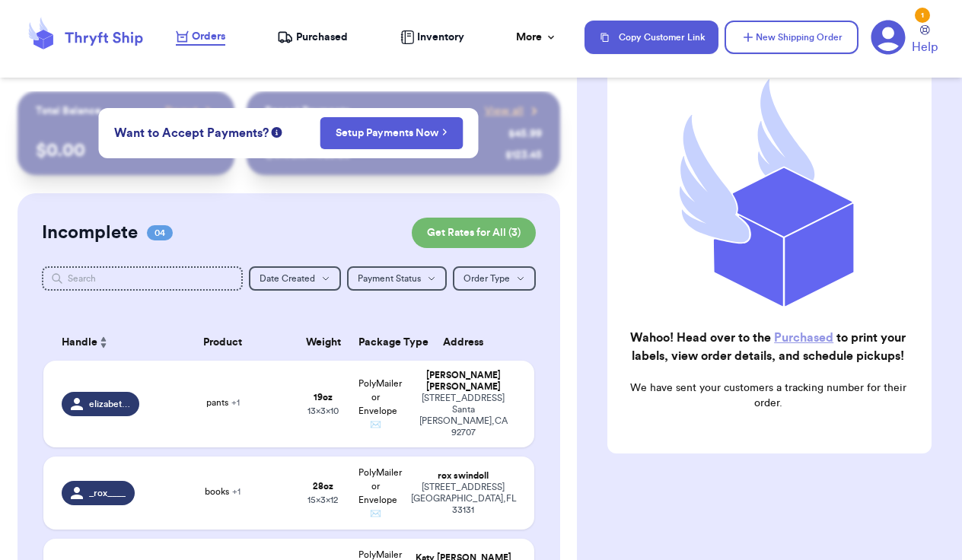
scroll to position [0, 0]
click at [331, 39] on span "Purchased" at bounding box center [322, 37] width 52 height 15
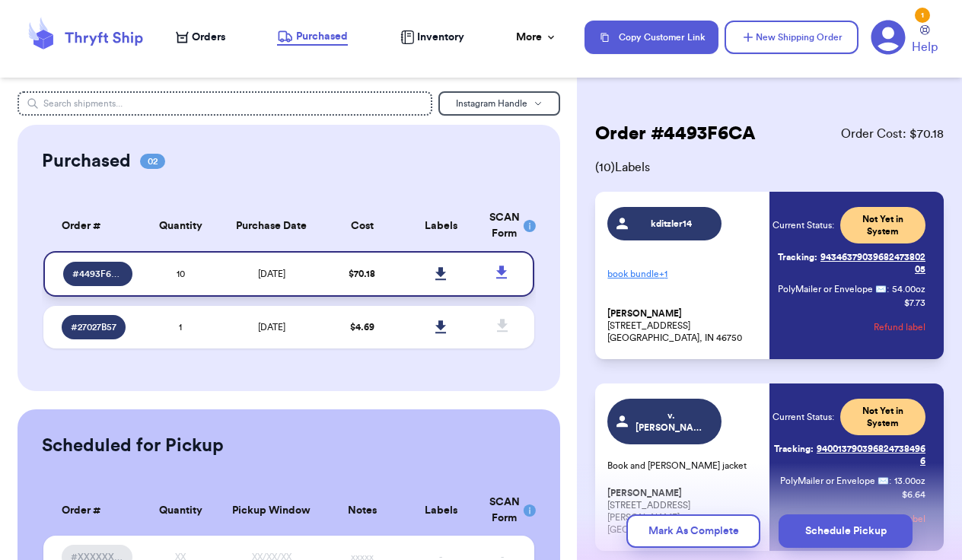
click at [437, 280] on icon at bounding box center [440, 274] width 11 height 14
click at [369, 51] on nav "Orders Purchased Inventory More Stats Completed Orders Payments Payouts Copy Cu…" at bounding box center [561, 37] width 801 height 50
